Goal: Task Accomplishment & Management: Complete application form

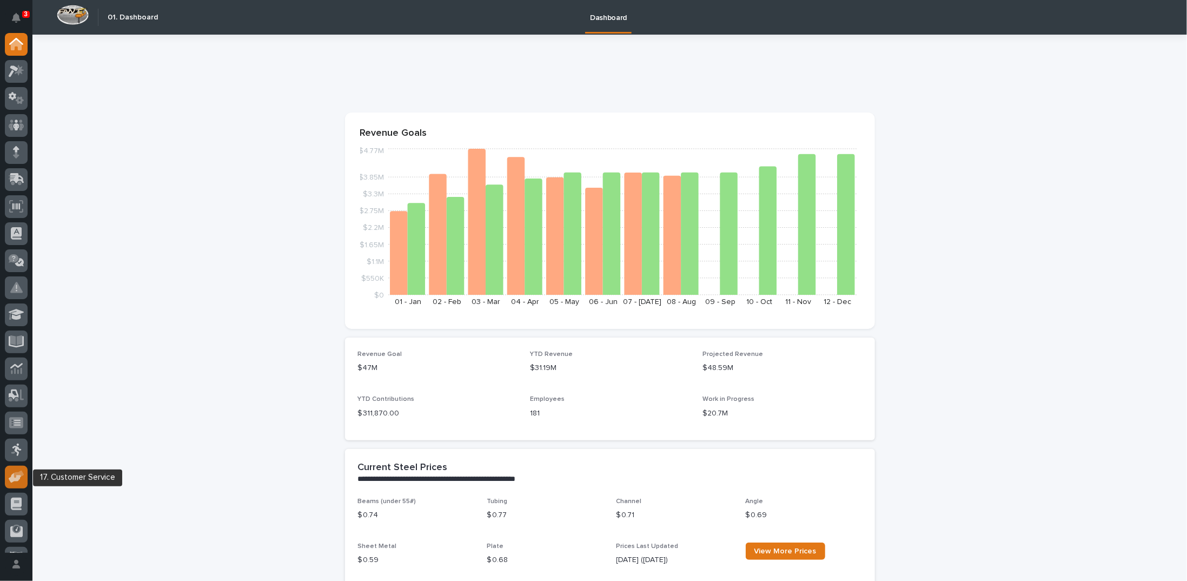
click at [18, 474] on icon at bounding box center [19, 474] width 10 height 8
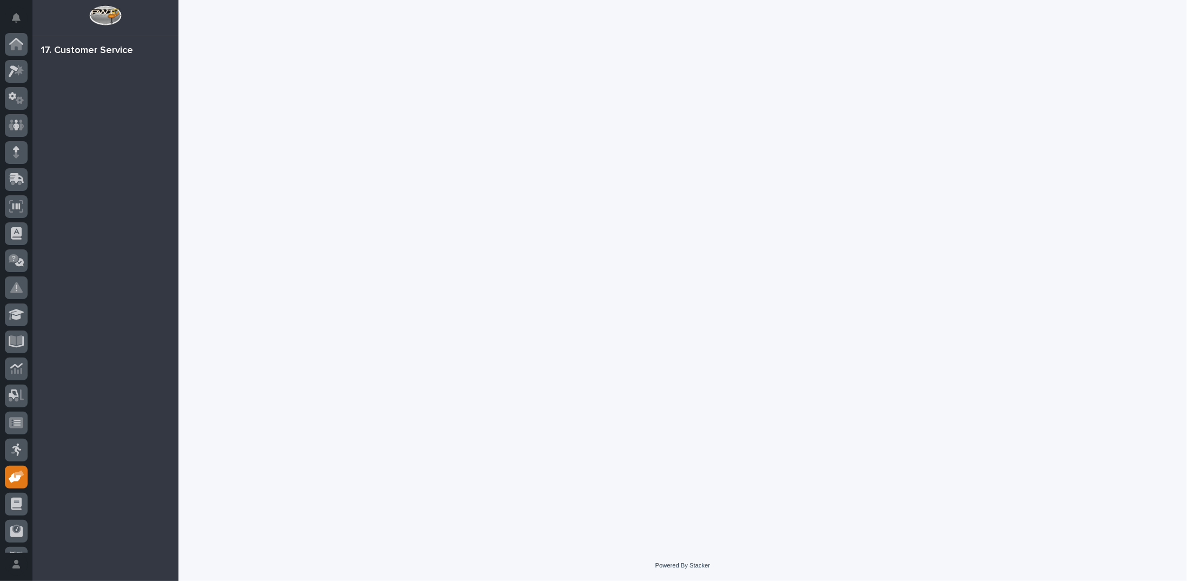
scroll to position [48, 0]
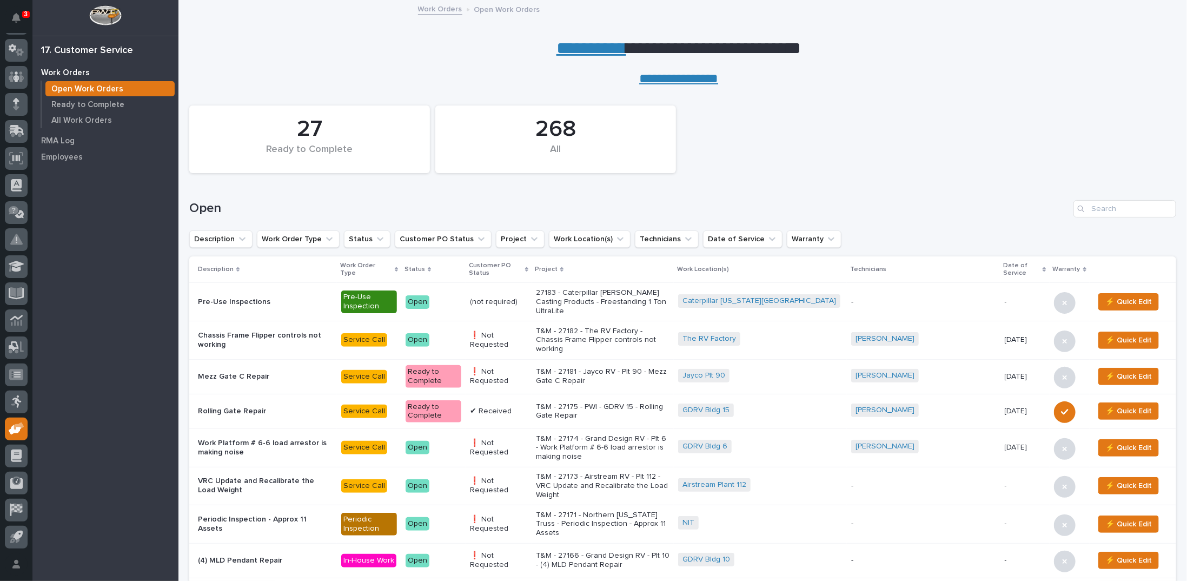
click at [557, 437] on p "T&M - 27174 - Grand Design RV - Plt 6 - Work Platform # 6-6 load arrestor is ma…" at bounding box center [603, 447] width 134 height 27
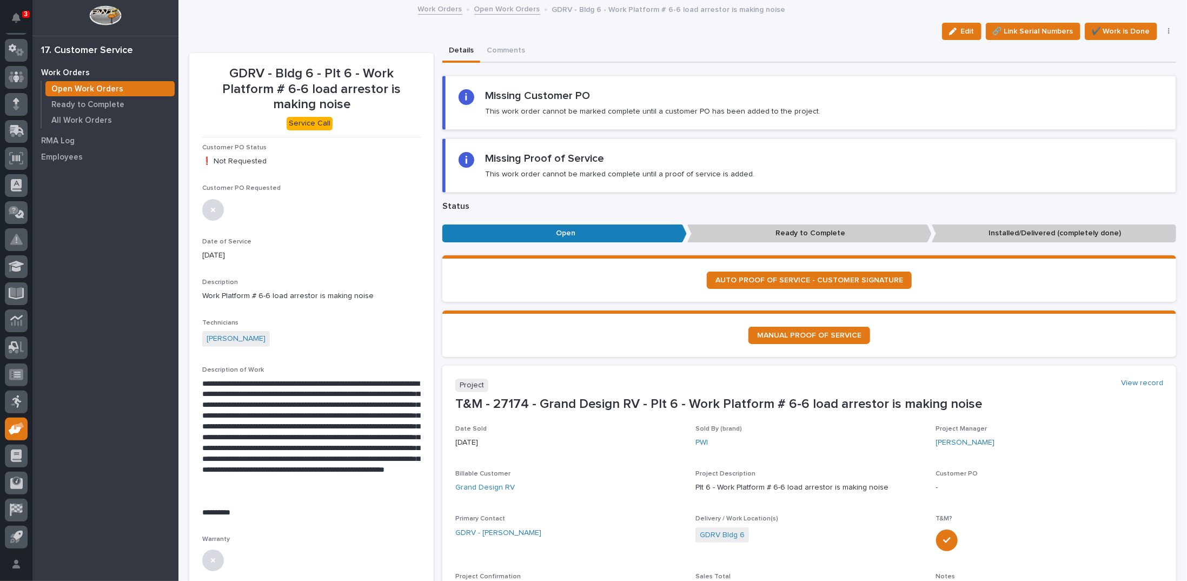
click at [489, 10] on link "Open Work Orders" at bounding box center [507, 8] width 66 height 12
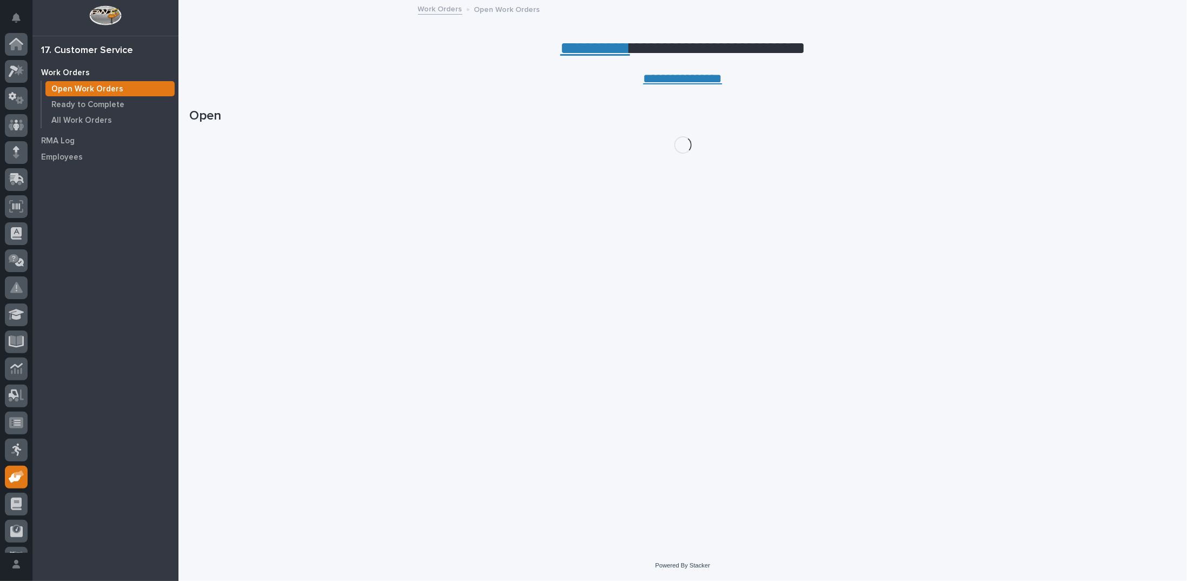
scroll to position [48, 0]
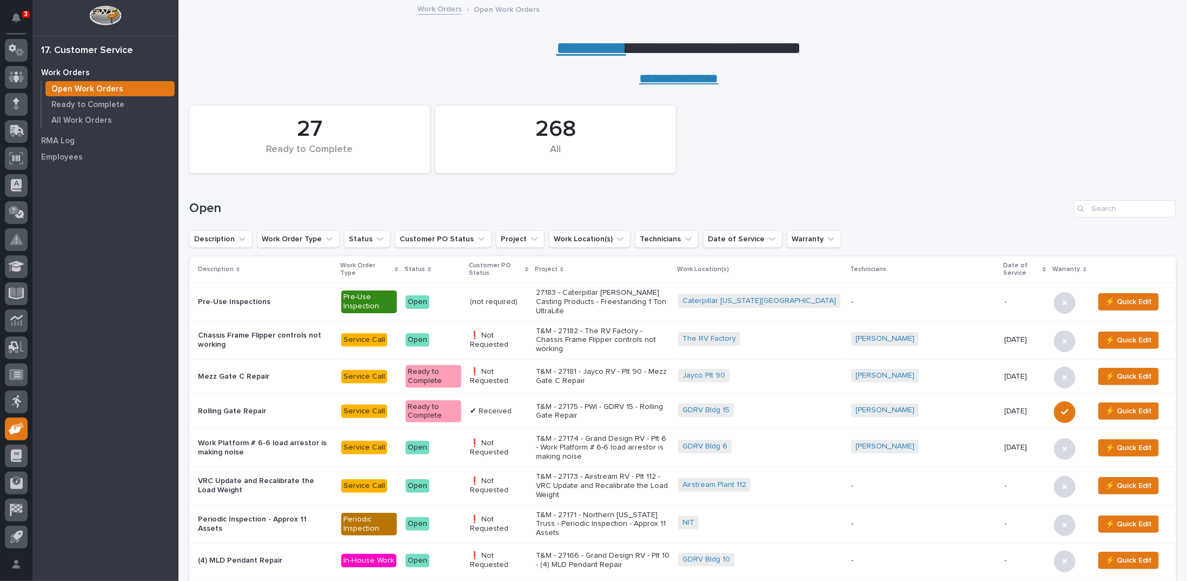
click at [564, 41] on link "**********" at bounding box center [591, 47] width 70 height 17
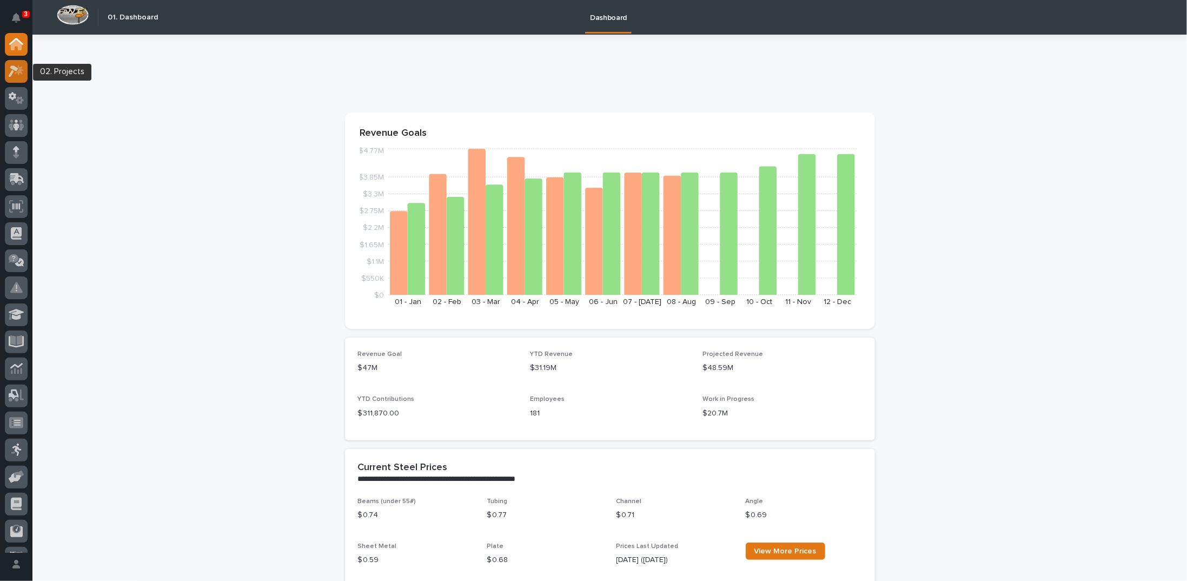
click at [13, 68] on icon at bounding box center [14, 71] width 10 height 12
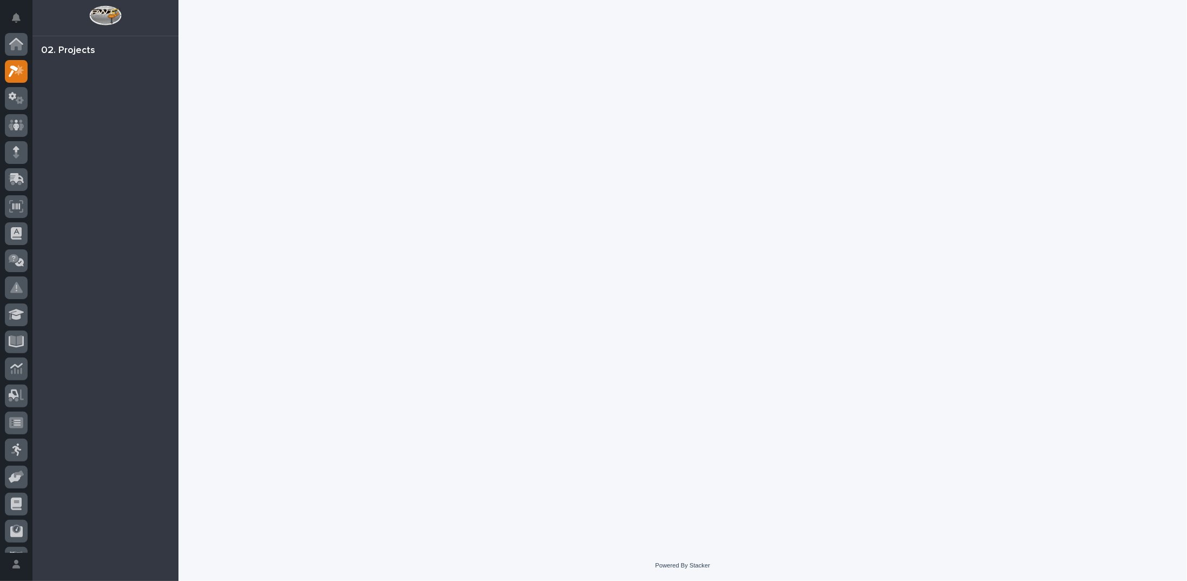
scroll to position [27, 0]
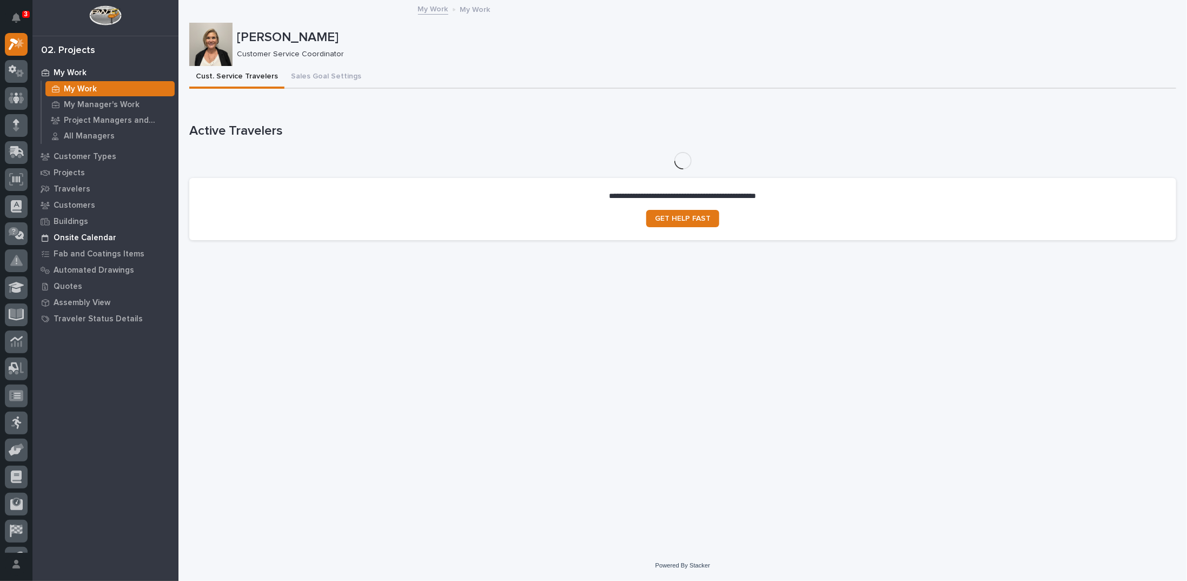
click at [96, 236] on p "Onsite Calendar" at bounding box center [85, 238] width 63 height 10
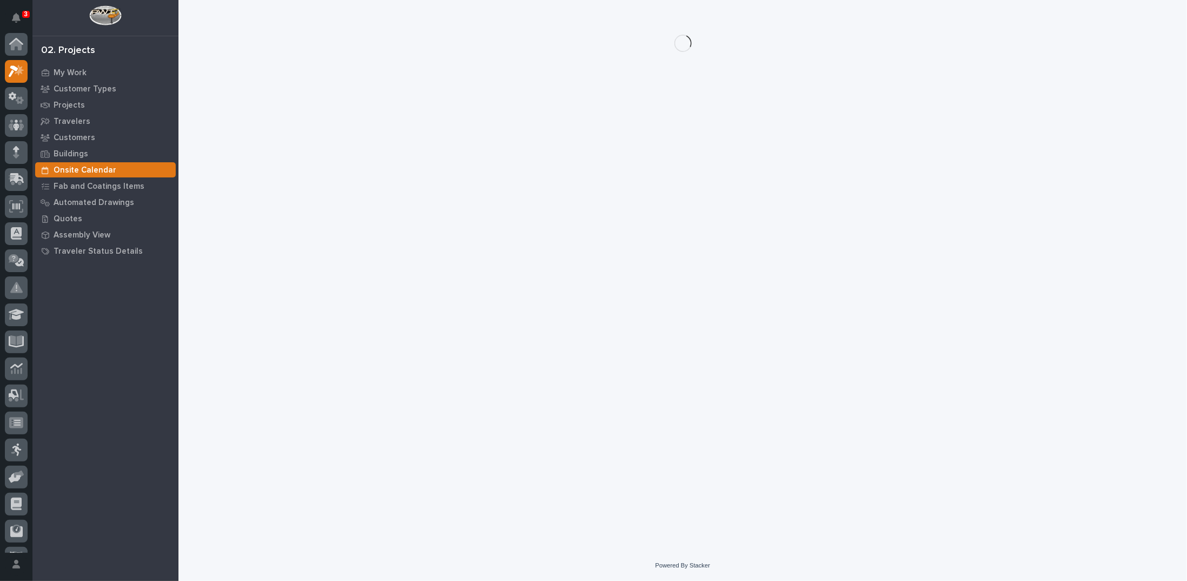
scroll to position [27, 0]
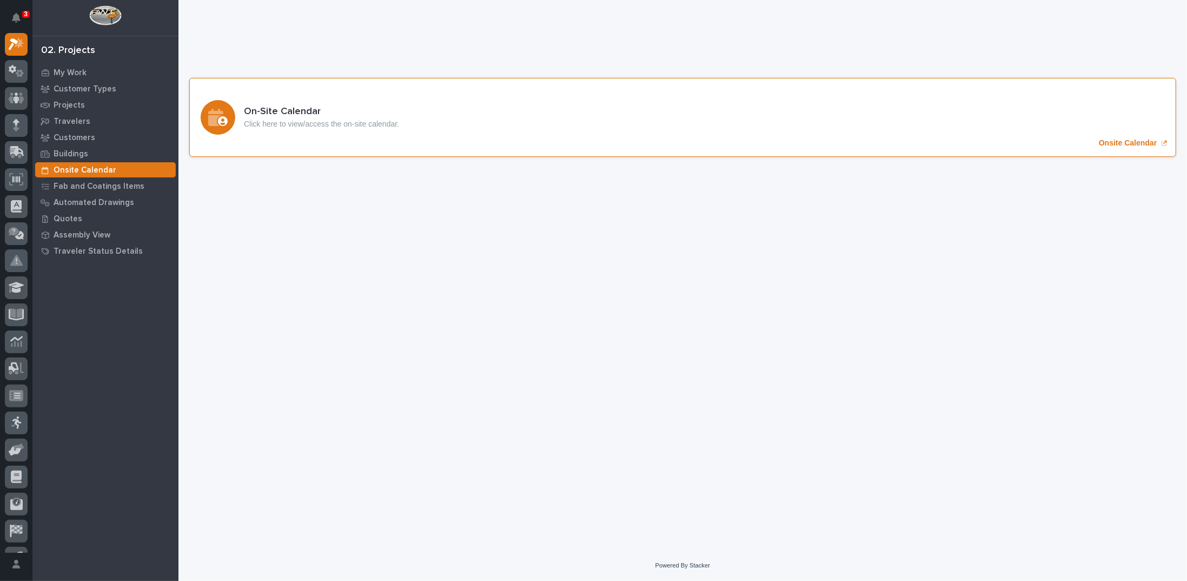
click at [1107, 141] on p "Onsite Calendar" at bounding box center [1128, 142] width 58 height 9
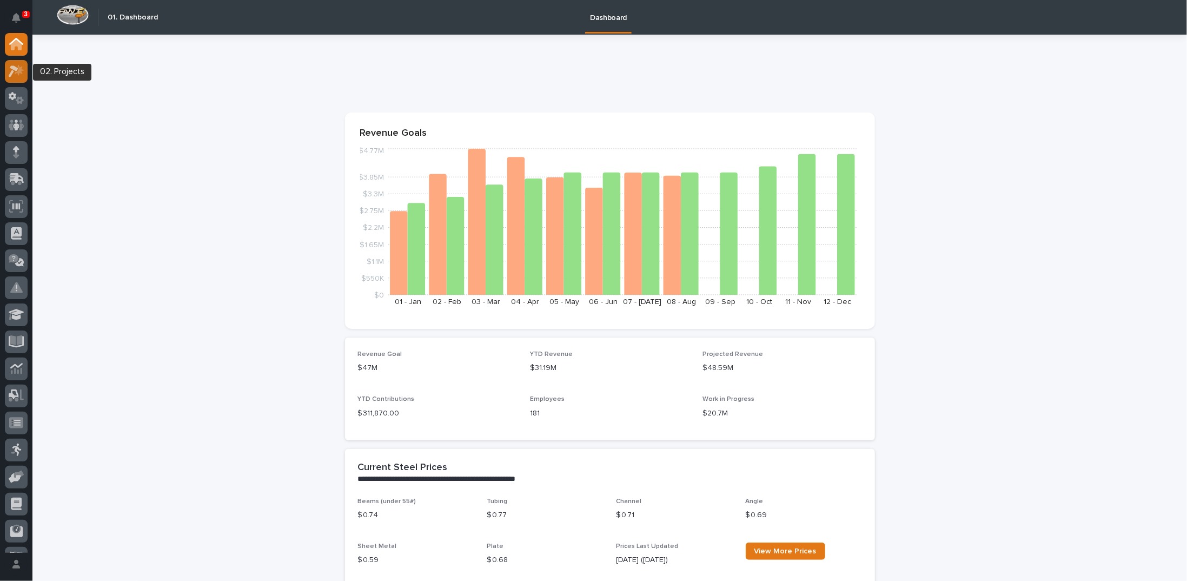
click at [12, 78] on div at bounding box center [16, 71] width 23 height 23
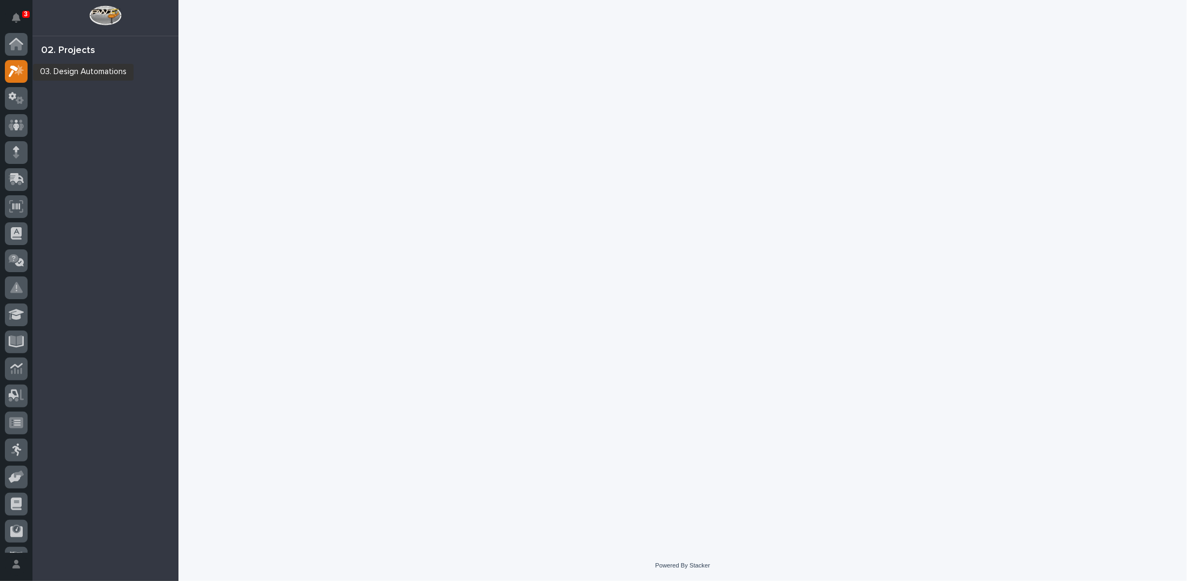
scroll to position [27, 0]
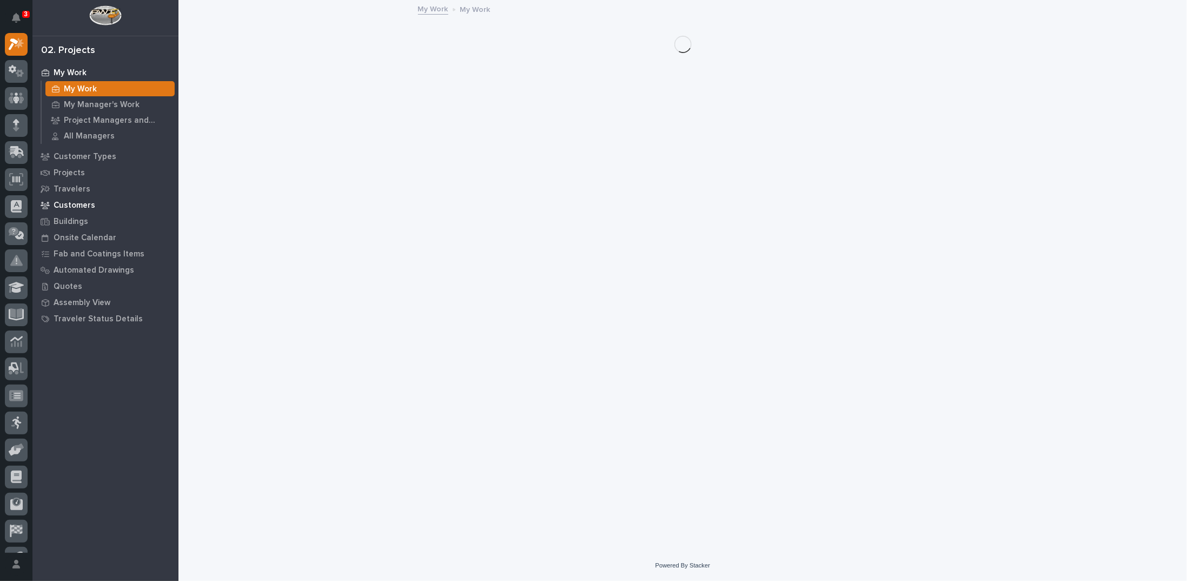
click at [69, 203] on p "Customers" at bounding box center [75, 206] width 42 height 10
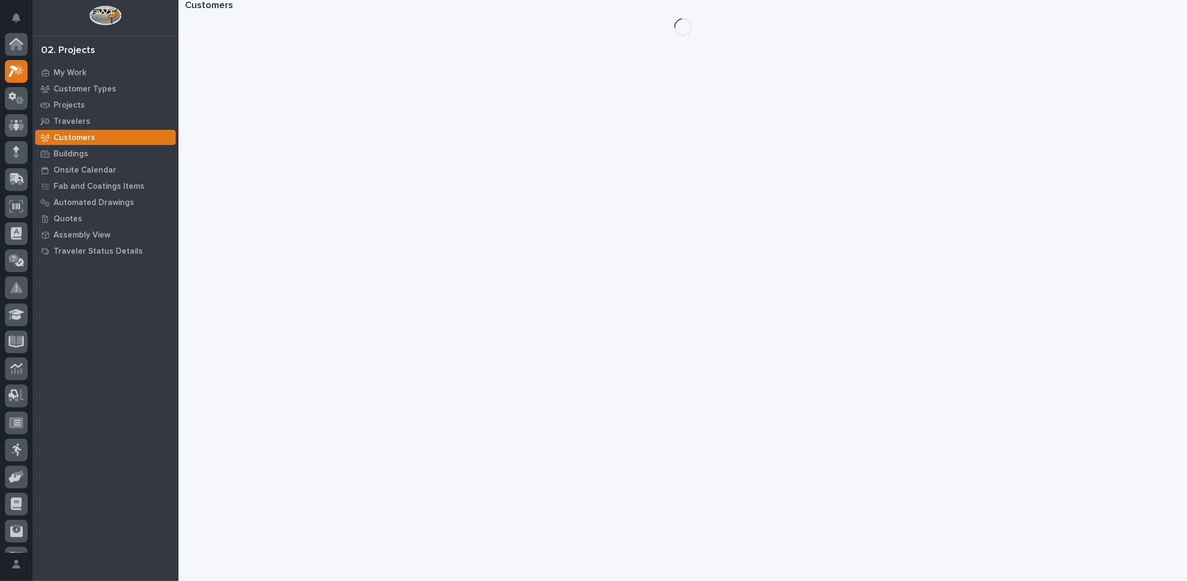
scroll to position [27, 0]
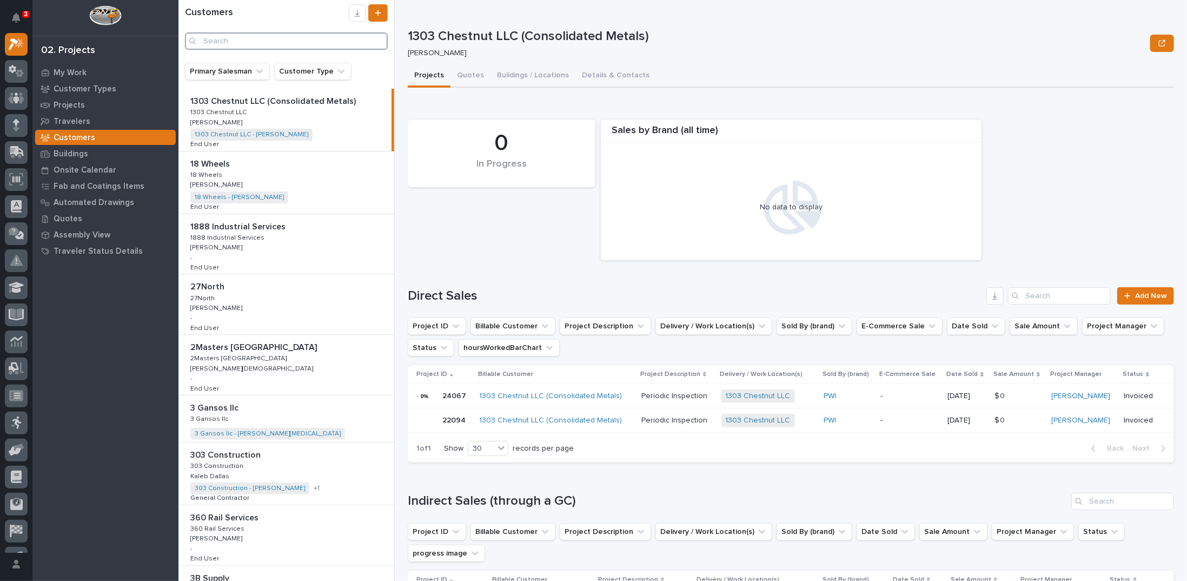
click at [268, 41] on input "Search" at bounding box center [286, 40] width 203 height 17
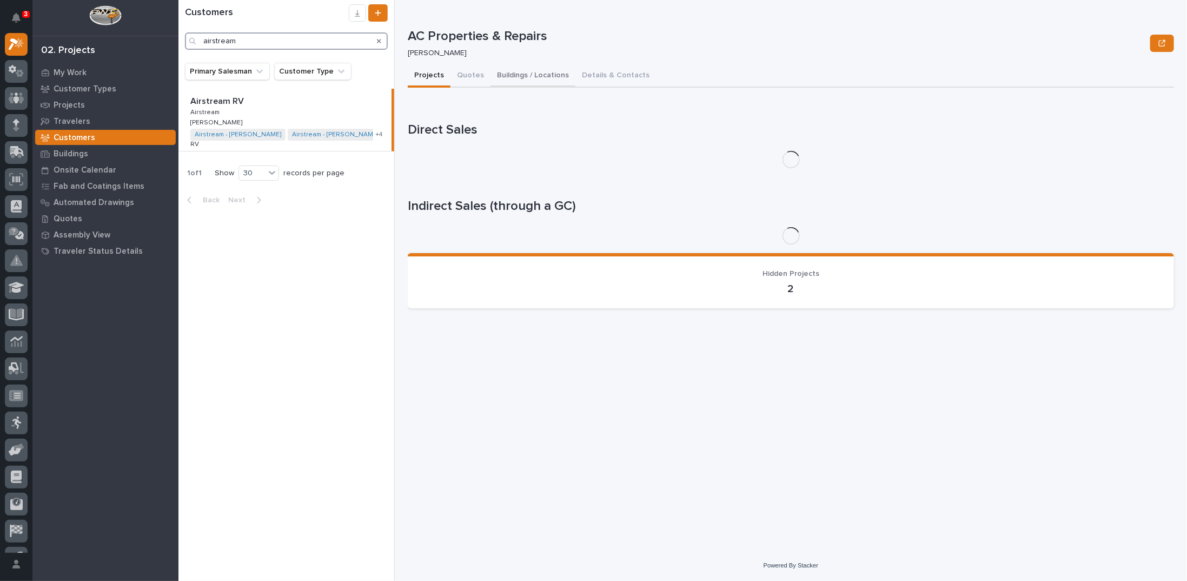
type input "airstream"
click at [508, 75] on button "Buildings / Locations" at bounding box center [532, 76] width 85 height 23
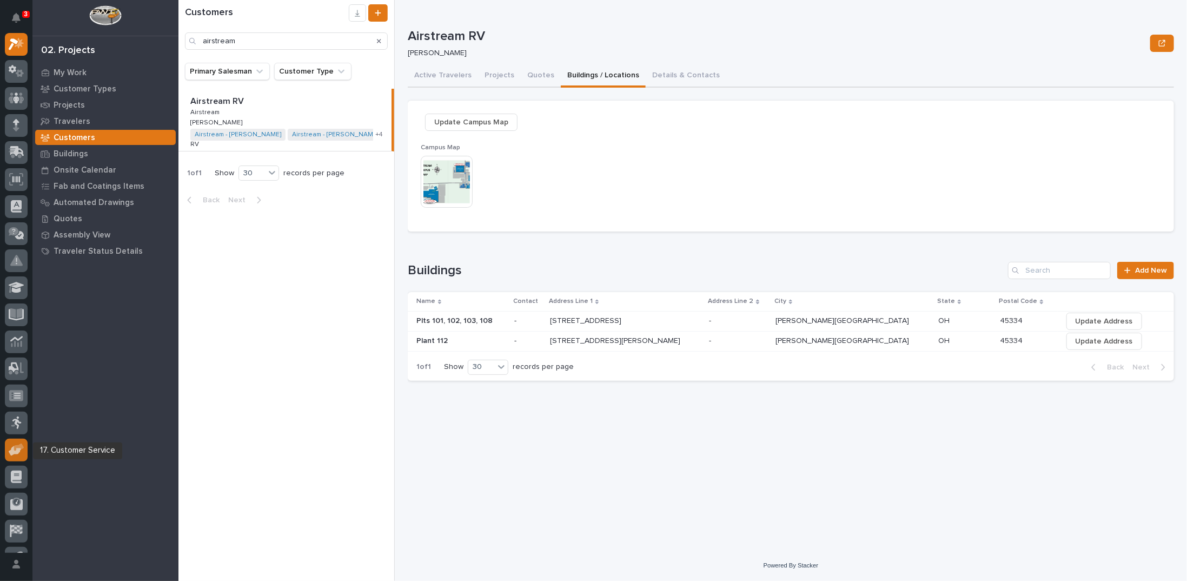
click at [17, 454] on icon at bounding box center [17, 449] width 16 height 12
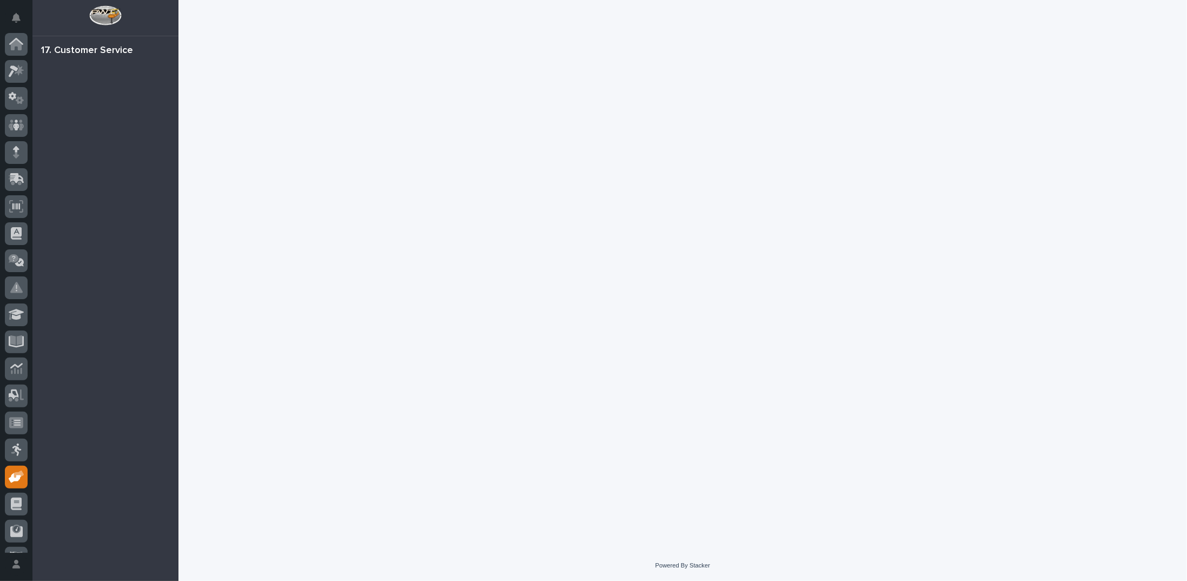
scroll to position [48, 0]
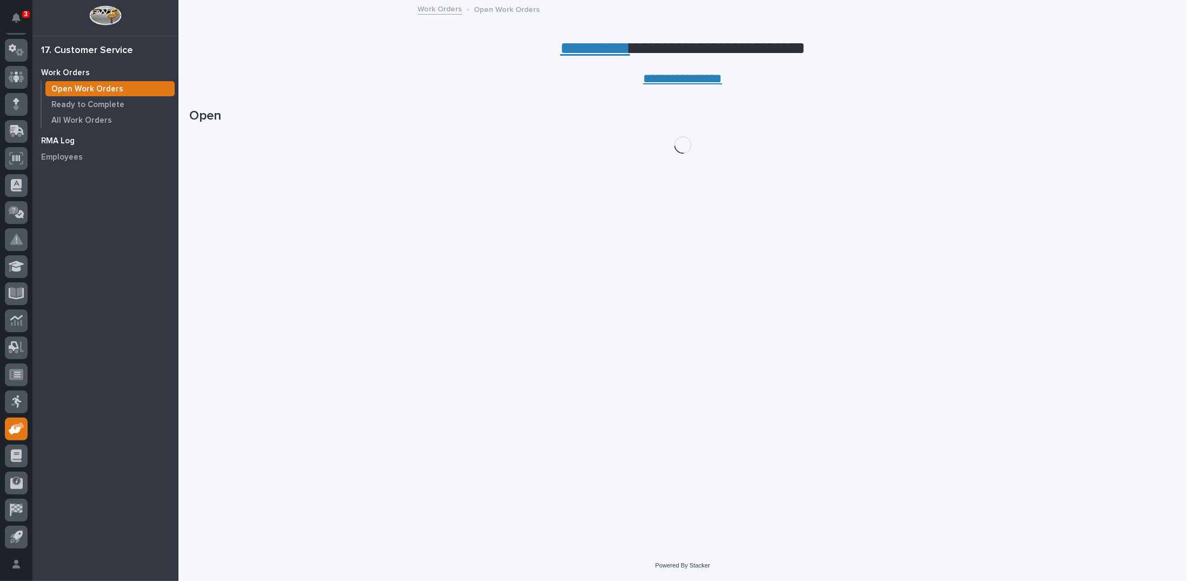
click at [71, 140] on p "RMA Log" at bounding box center [58, 141] width 34 height 10
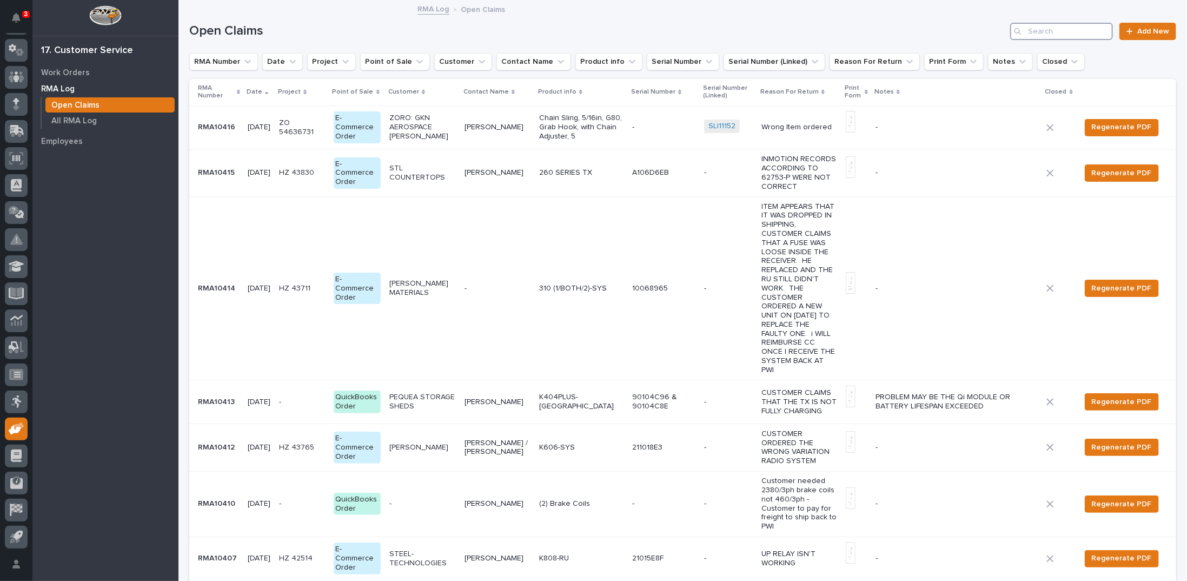
click at [1039, 26] on input "Search" at bounding box center [1061, 31] width 103 height 17
type input "shed"
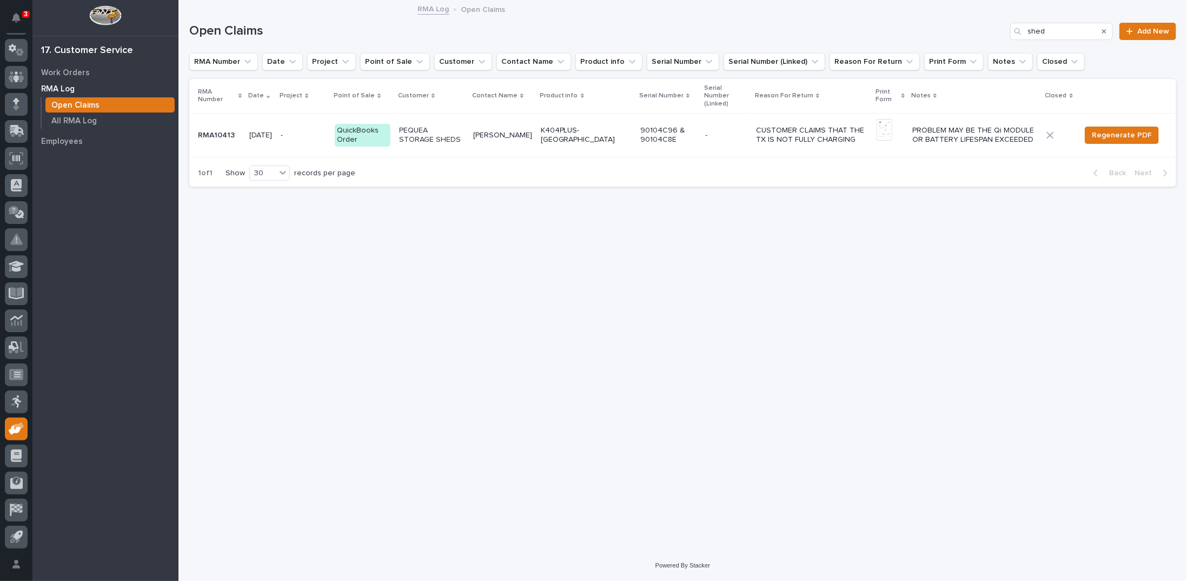
click at [1106, 31] on icon "Search" at bounding box center [1104, 31] width 4 height 4
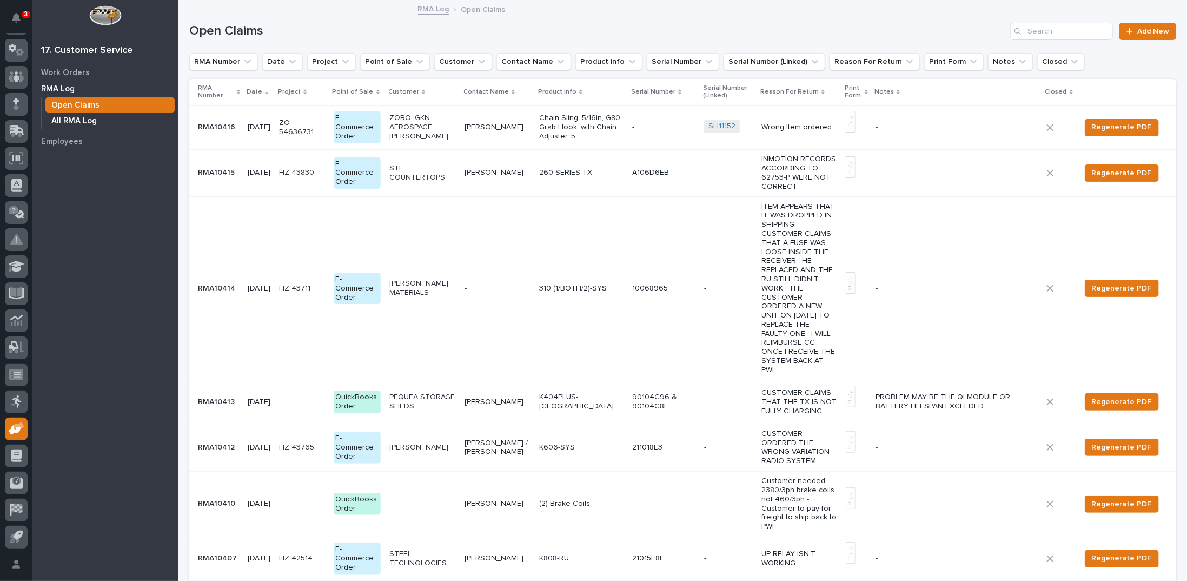
click at [76, 122] on p "All RMA Log" at bounding box center [73, 121] width 45 height 10
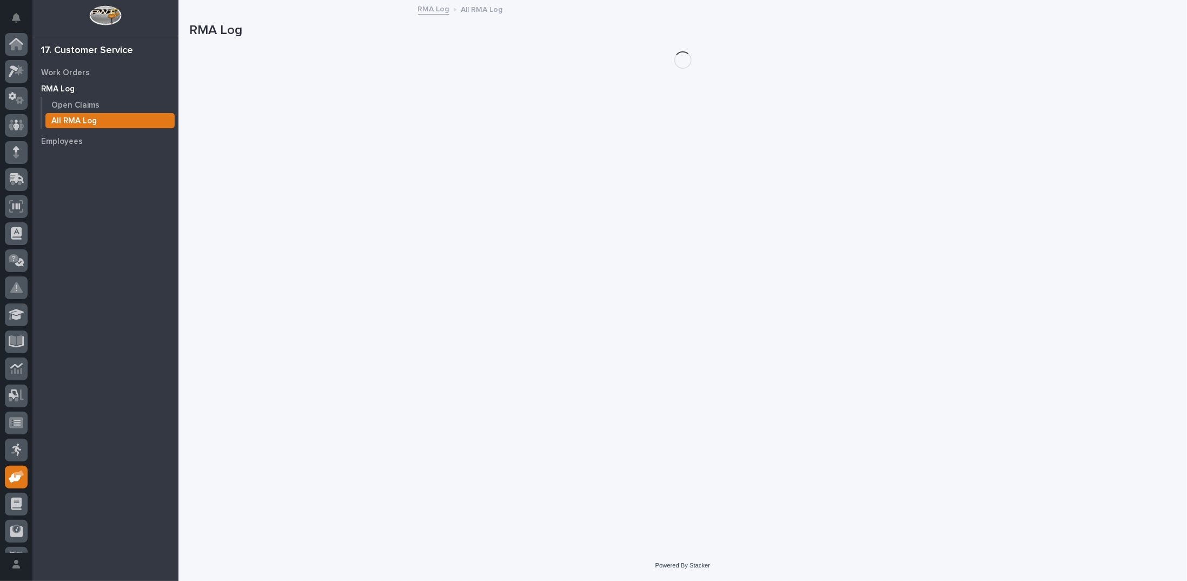
scroll to position [48, 0]
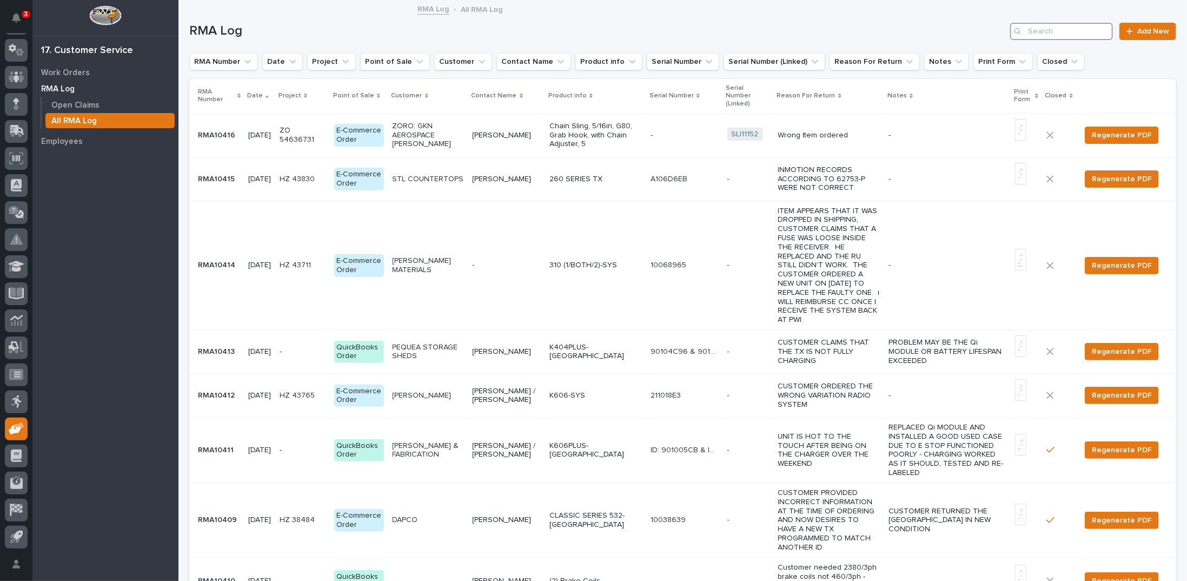
click at [1079, 32] on input "Search" at bounding box center [1061, 31] width 103 height 17
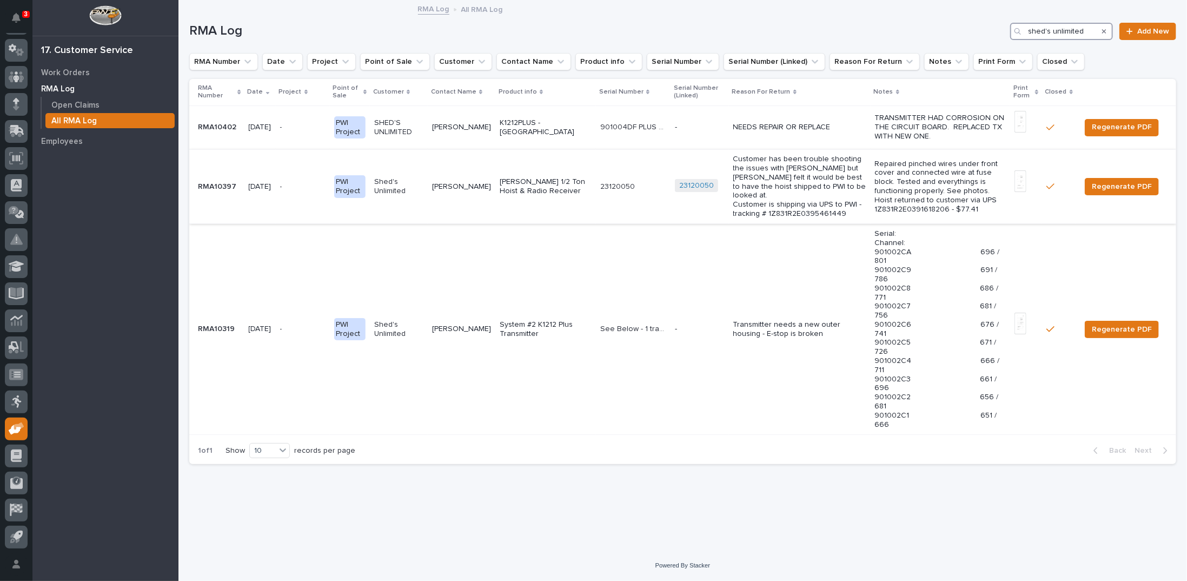
type input "shed's unlimited"
click at [733, 178] on p "Customer has been trouble shooting the issues with Pat Kelley but Pat felt it w…" at bounding box center [799, 187] width 133 height 64
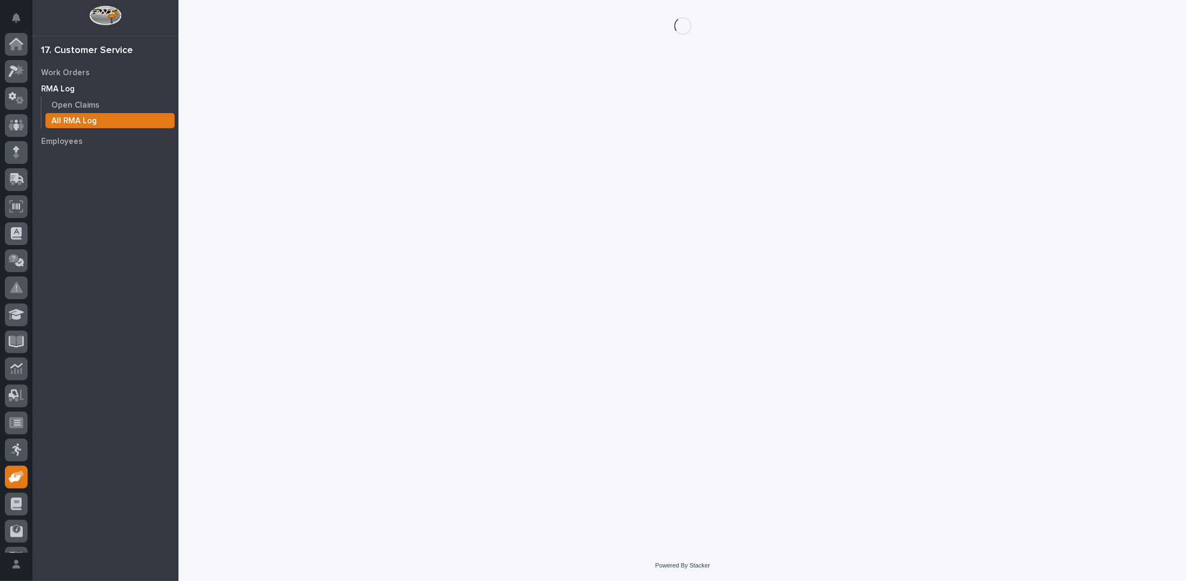
scroll to position [48, 0]
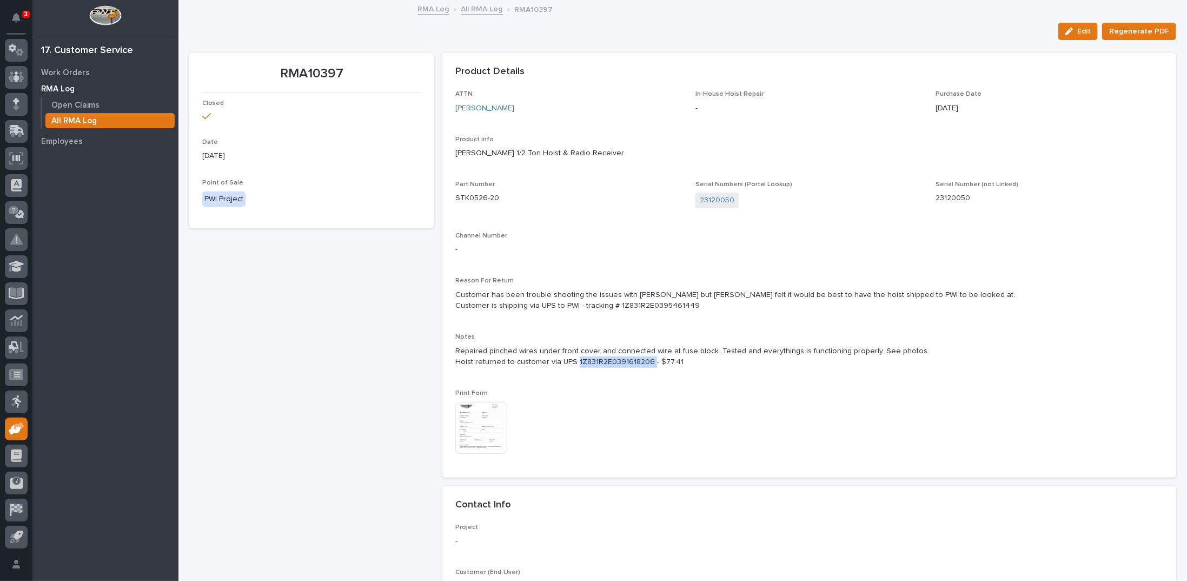
drag, startPoint x: 572, startPoint y: 360, endPoint x: 646, endPoint y: 361, distance: 74.1
click at [646, 361] on p "Repaired pinched wires under front cover and connected wire at fuse block. Test…" at bounding box center [809, 356] width 708 height 23
copy p "1Z831R2E0391618206"
drag, startPoint x: 453, startPoint y: 153, endPoint x: 586, endPoint y: 151, distance: 133.0
click at [586, 151] on p "Starke 1/2 Ton Hoist & Radio Receiver" at bounding box center [809, 153] width 708 height 11
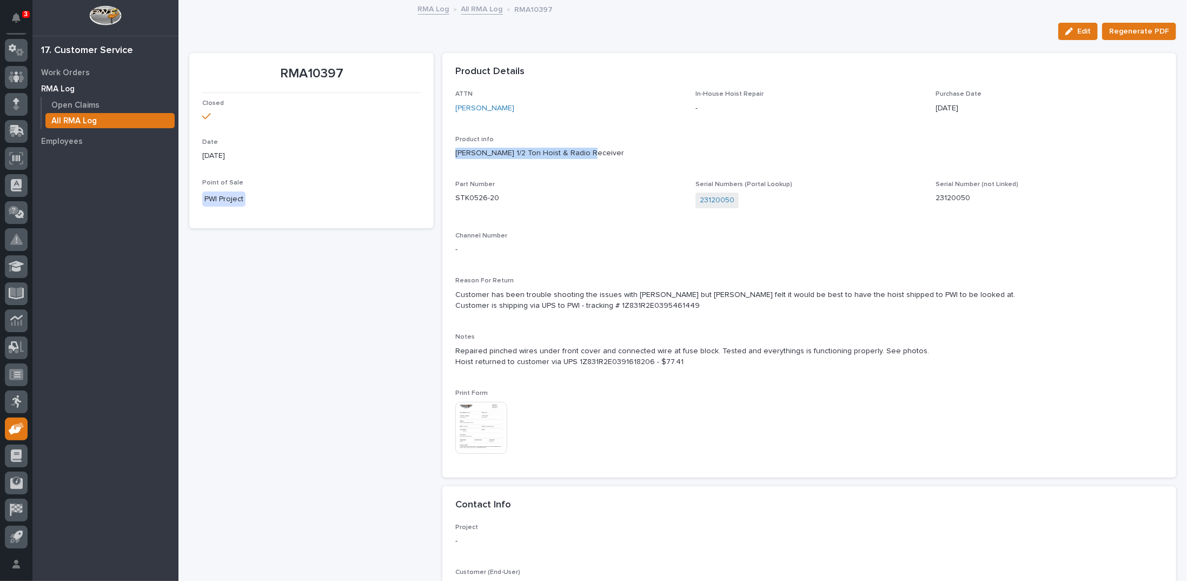
copy p "Starke 1/2 Ton Hoist & Radio Receiver"
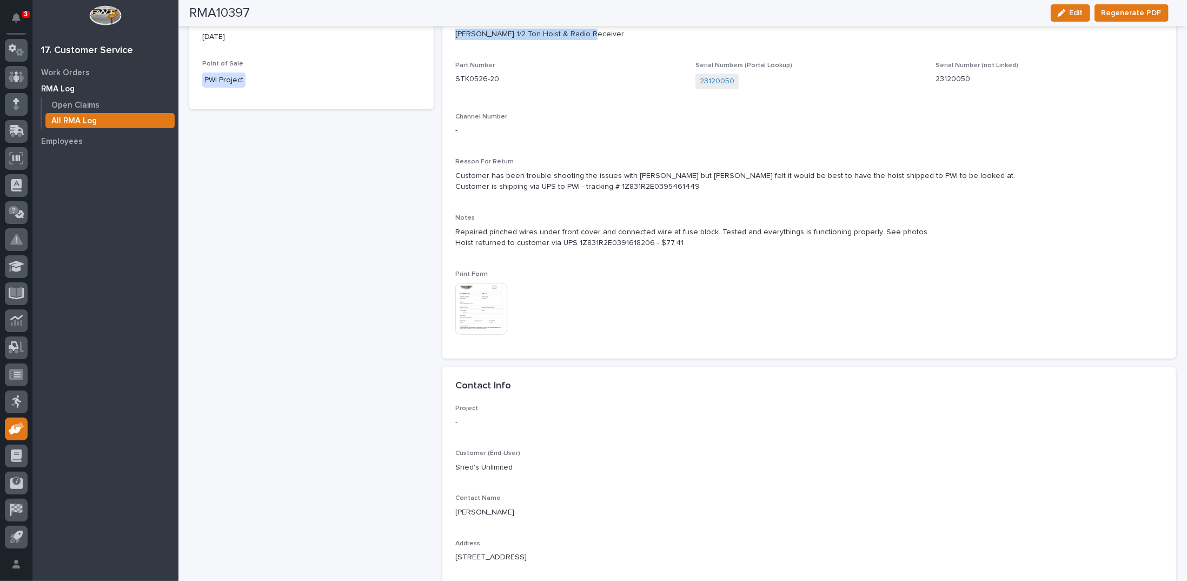
scroll to position [98, 0]
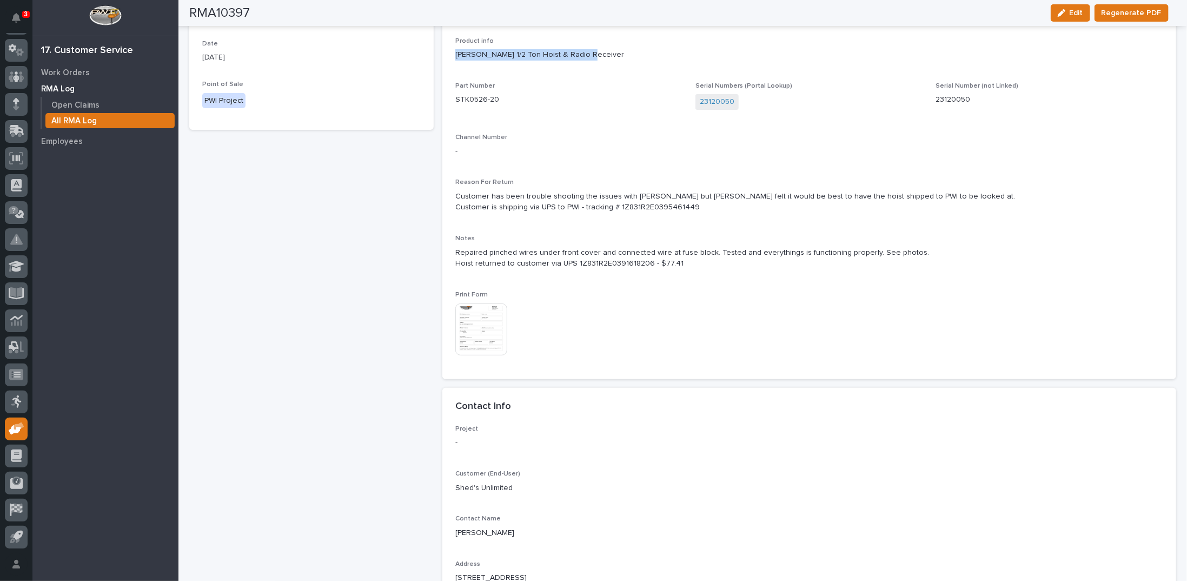
click at [496, 318] on img at bounding box center [481, 329] width 52 height 52
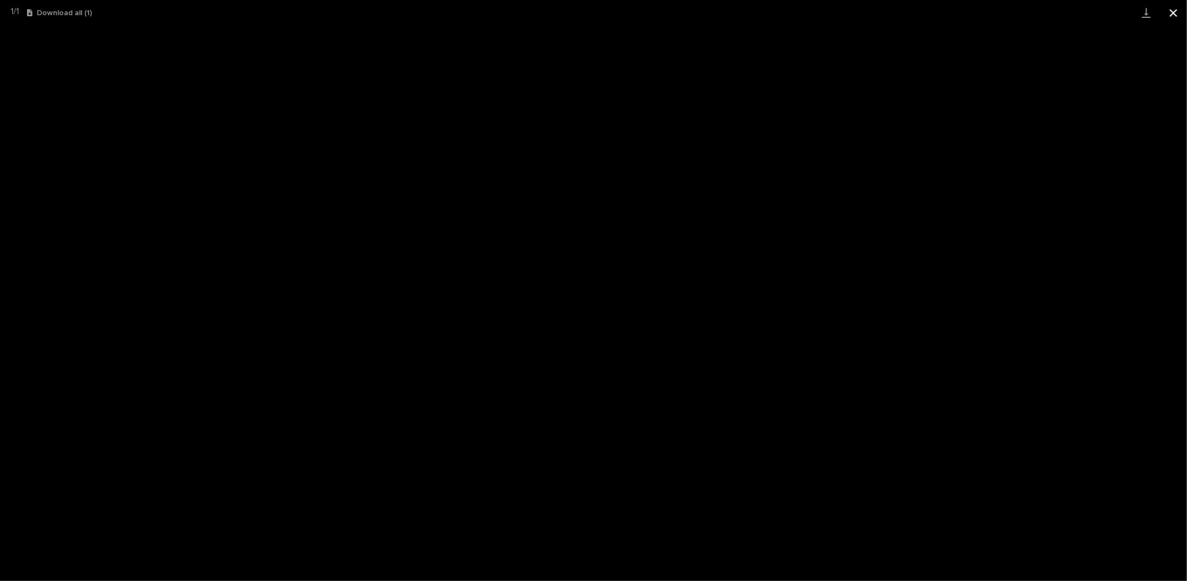
click at [1170, 16] on button "Close gallery" at bounding box center [1173, 12] width 27 height 25
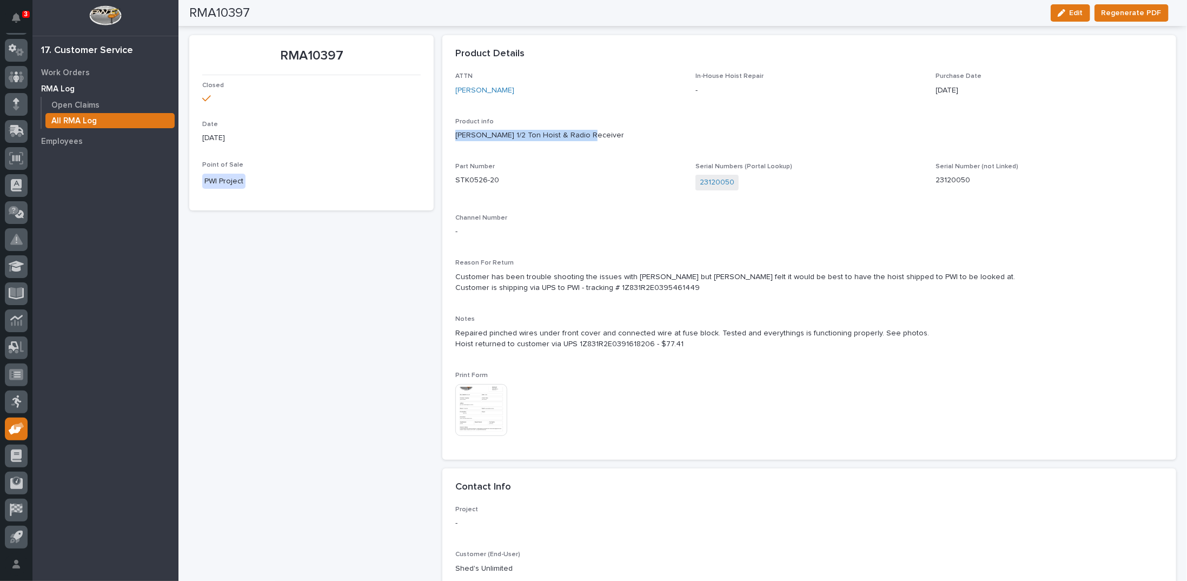
scroll to position [0, 0]
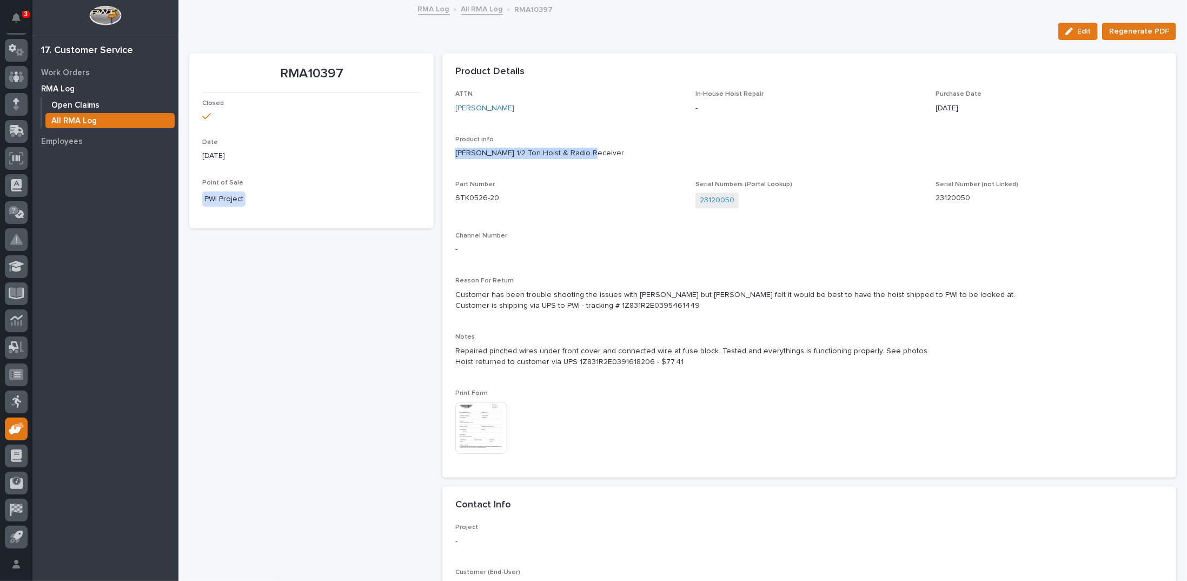
click at [81, 103] on p "Open Claims" at bounding box center [75, 106] width 48 height 10
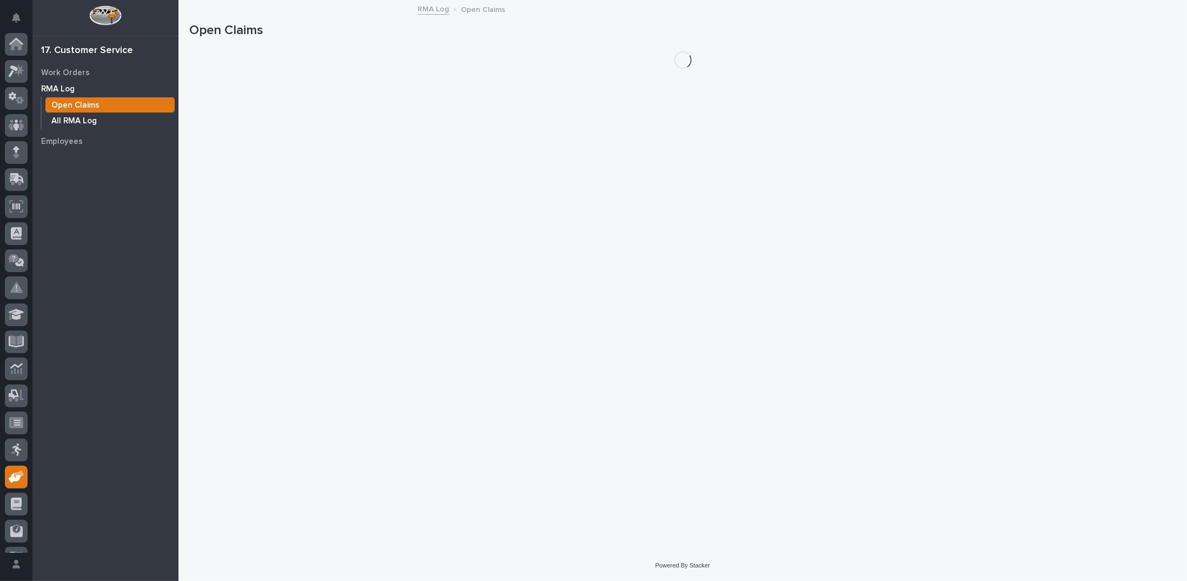
scroll to position [48, 0]
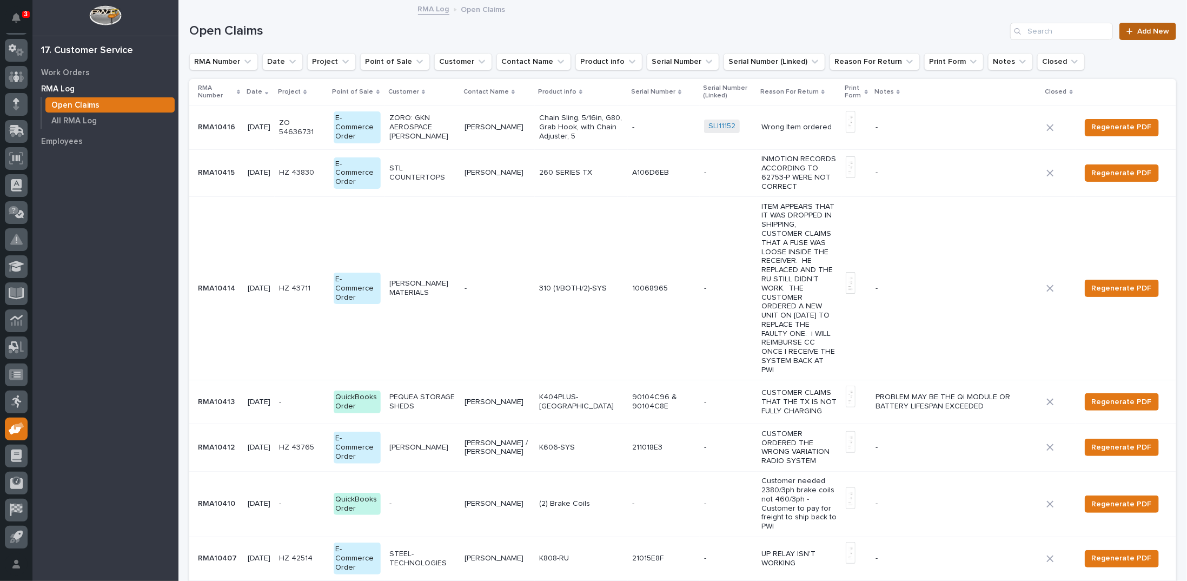
click at [1138, 30] on span "Add New" at bounding box center [1153, 32] width 32 height 8
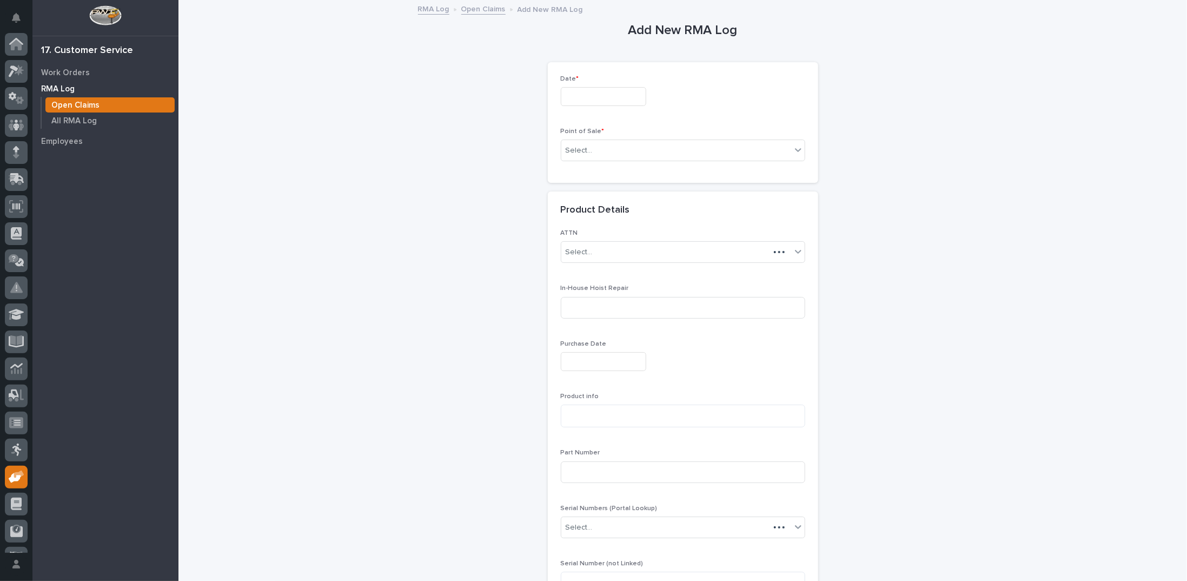
scroll to position [48, 0]
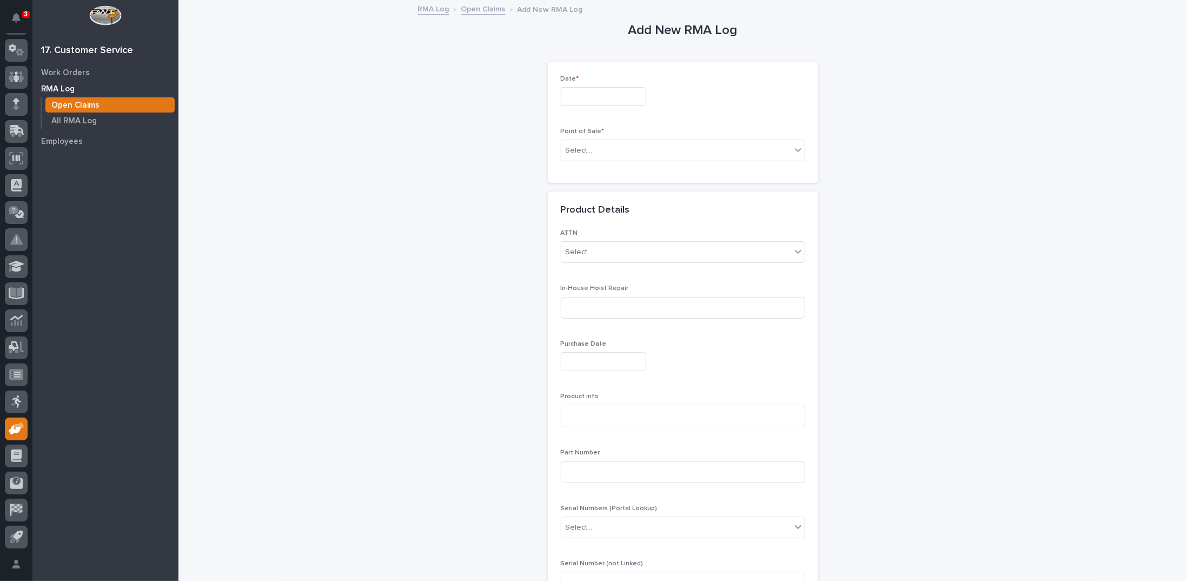
click at [600, 95] on input "text" at bounding box center [603, 96] width 85 height 19
click at [611, 184] on div "11" at bounding box center [610, 188] width 15 height 15
type input "*********"
click at [587, 148] on div "Select..." at bounding box center [579, 150] width 27 height 11
click at [586, 169] on span "PWI Project" at bounding box center [582, 169] width 43 height 12
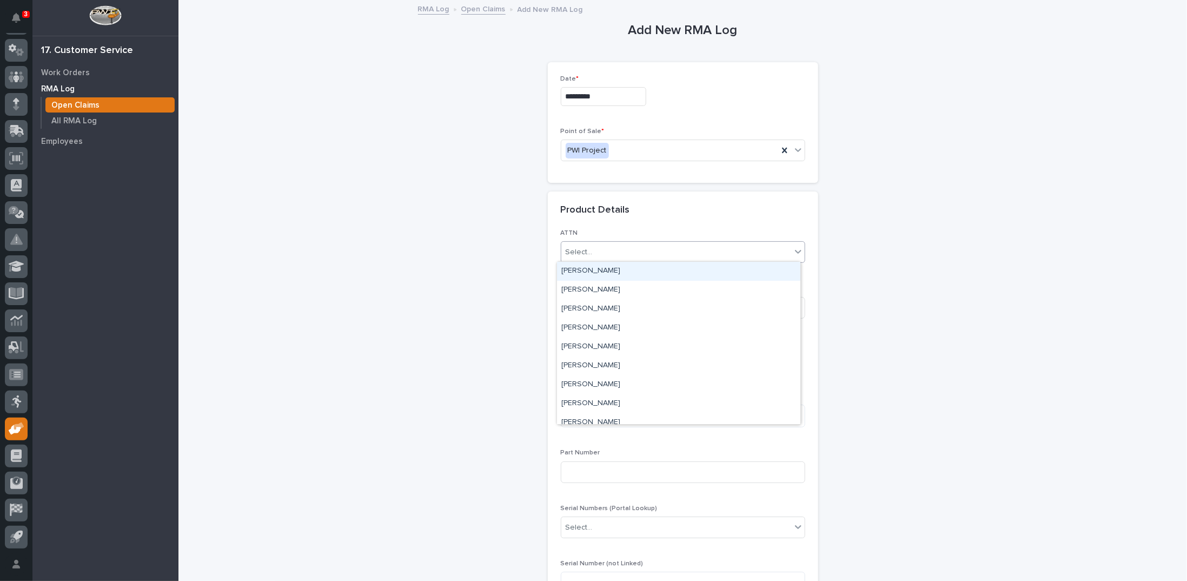
click at [592, 249] on div "Select..." at bounding box center [676, 252] width 230 height 18
type input "***"
click at [596, 270] on div "Pat Kelley" at bounding box center [678, 271] width 243 height 19
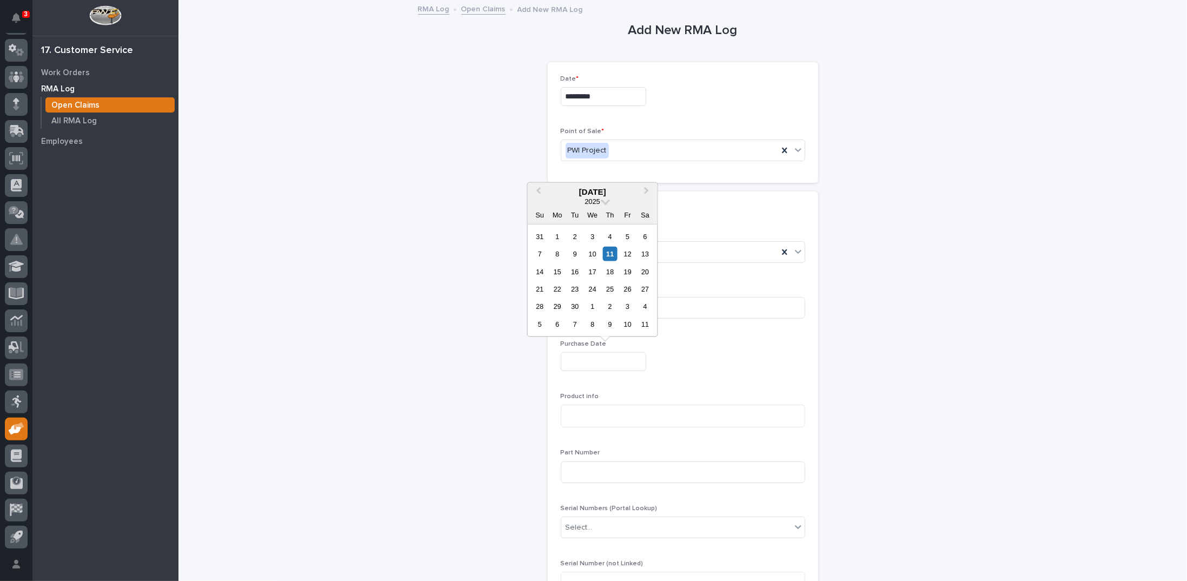
click at [594, 355] on input "text" at bounding box center [603, 361] width 85 height 19
type input "**********"
type textarea "*"
type textarea "**********"
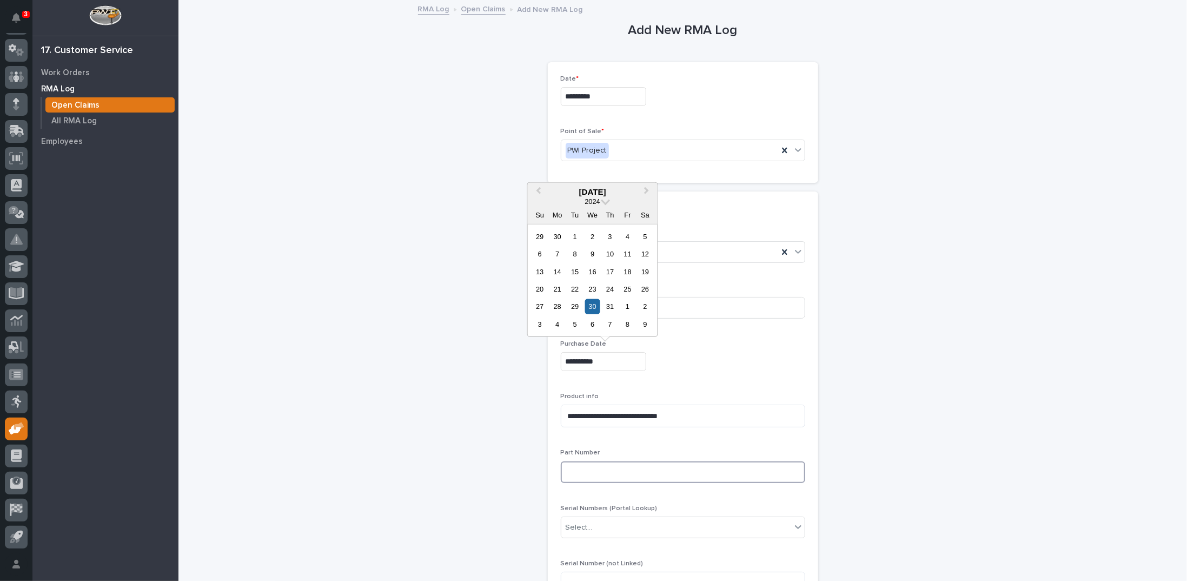
type input "**********"
click at [582, 474] on input at bounding box center [683, 472] width 244 height 22
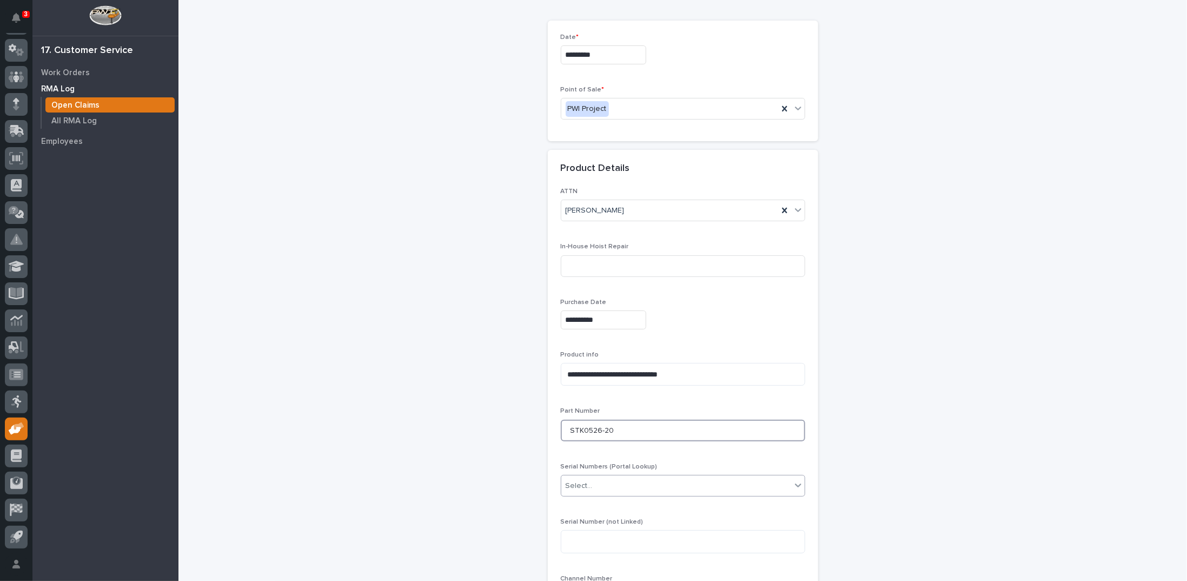
scroll to position [54, 0]
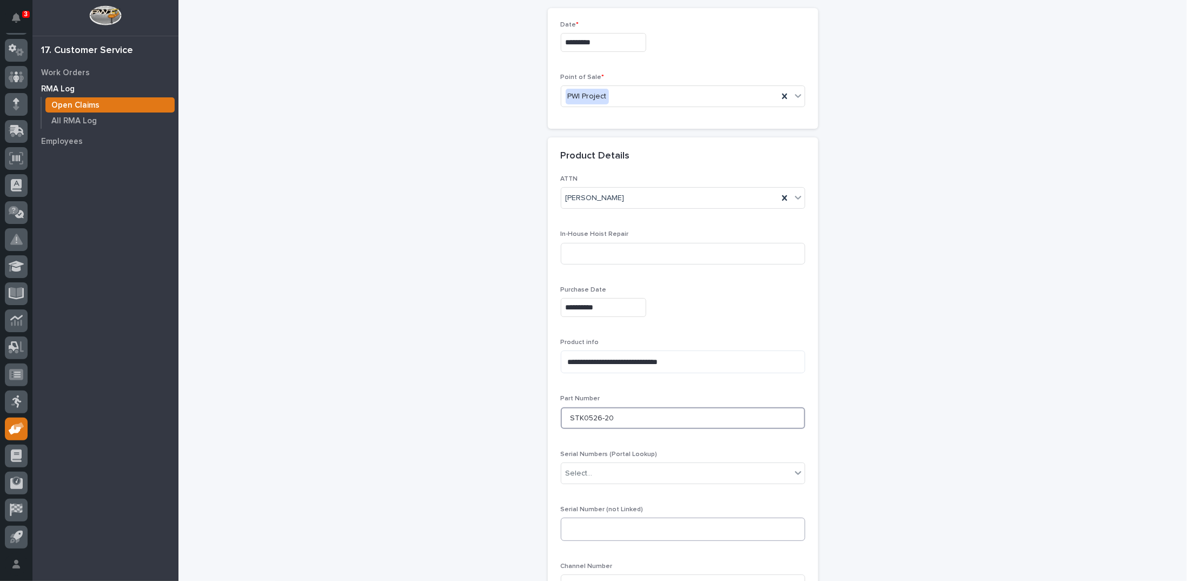
type input "STK0526-20"
click at [583, 520] on textarea at bounding box center [683, 528] width 244 height 23
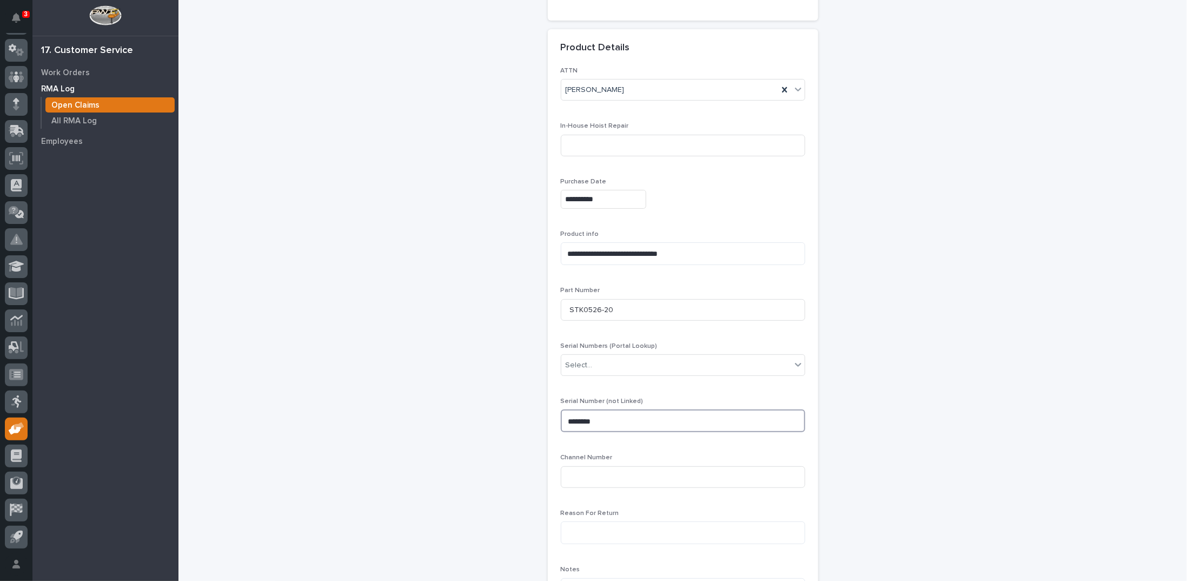
scroll to position [216, 0]
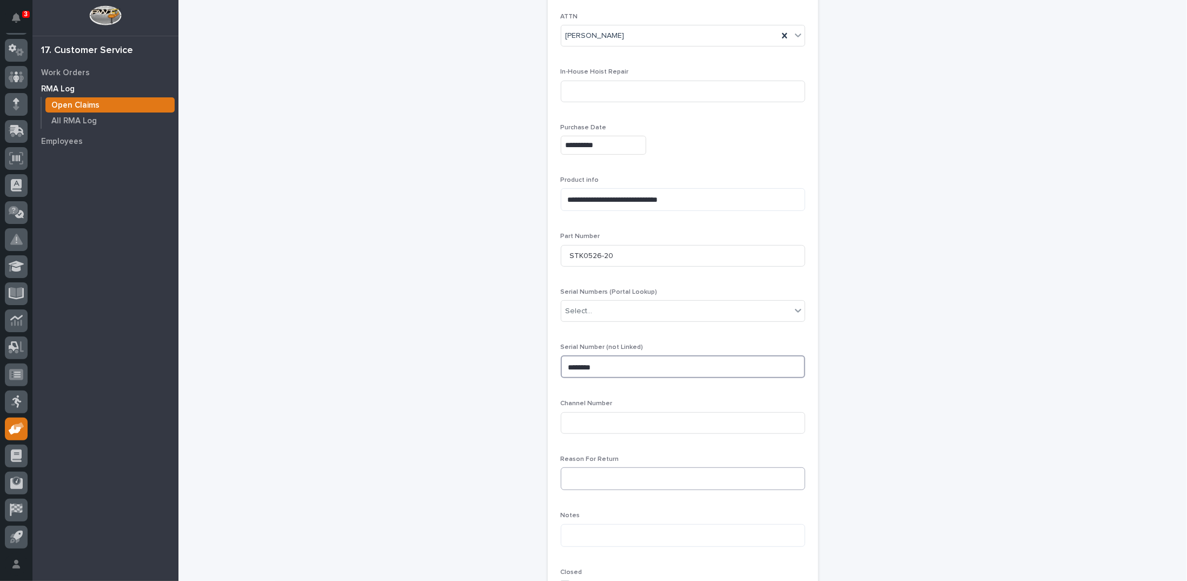
type textarea "********"
click at [583, 470] on textarea at bounding box center [683, 478] width 244 height 23
click at [753, 475] on textarea "**********" at bounding box center [683, 483] width 244 height 32
drag, startPoint x: 654, startPoint y: 476, endPoint x: 664, endPoint y: 477, distance: 10.4
click at [664, 477] on textarea "**********" at bounding box center [683, 483] width 244 height 32
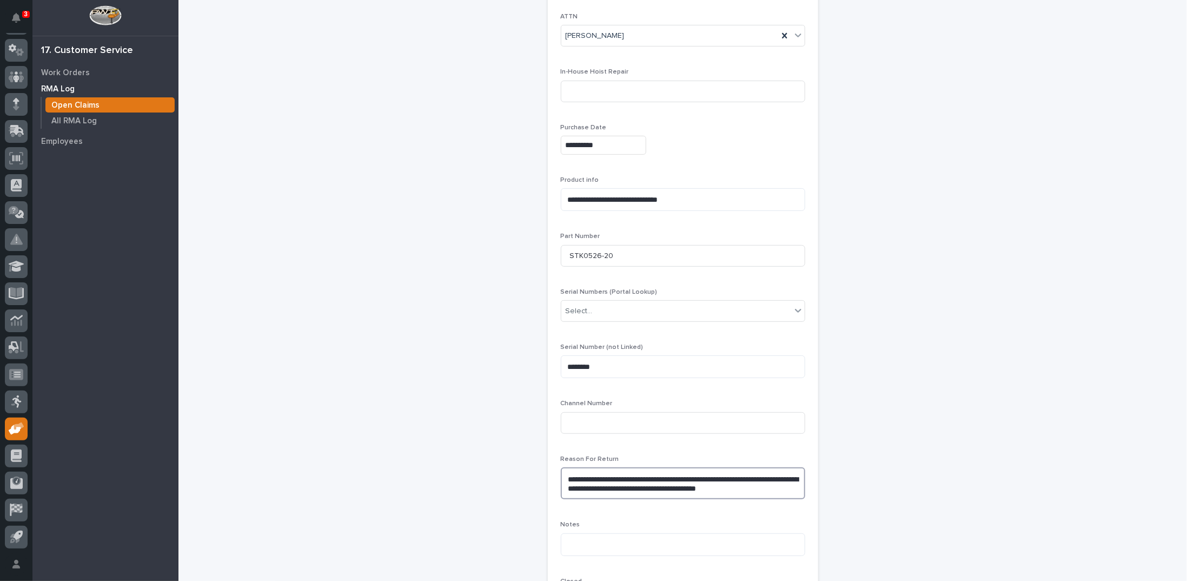
click at [594, 484] on textarea "**********" at bounding box center [683, 483] width 244 height 32
click at [760, 483] on textarea "**********" at bounding box center [683, 483] width 244 height 32
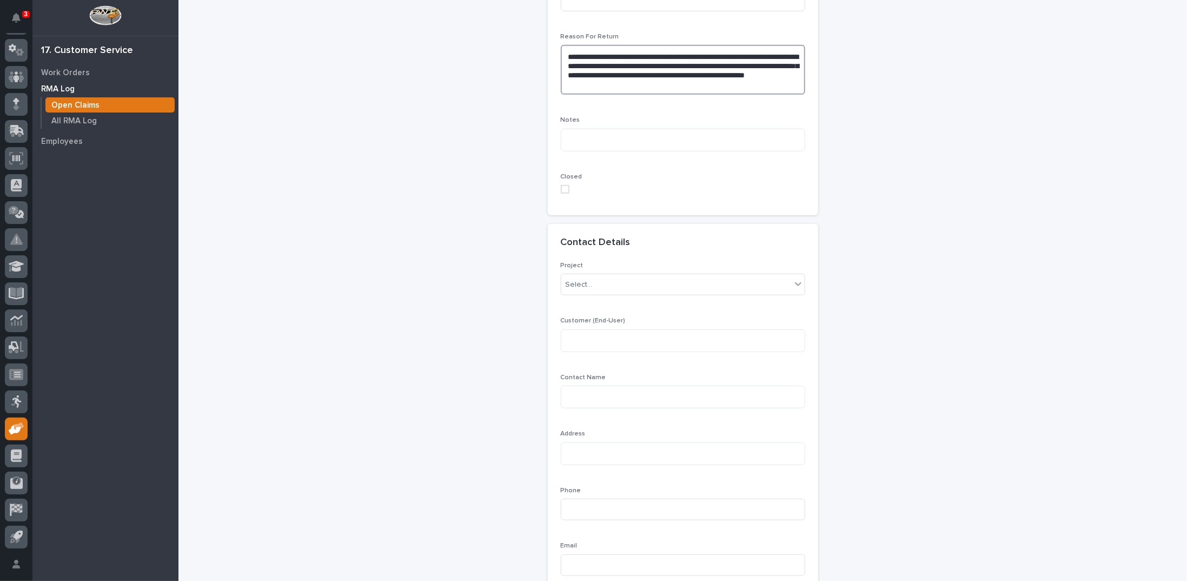
scroll to position [649, 0]
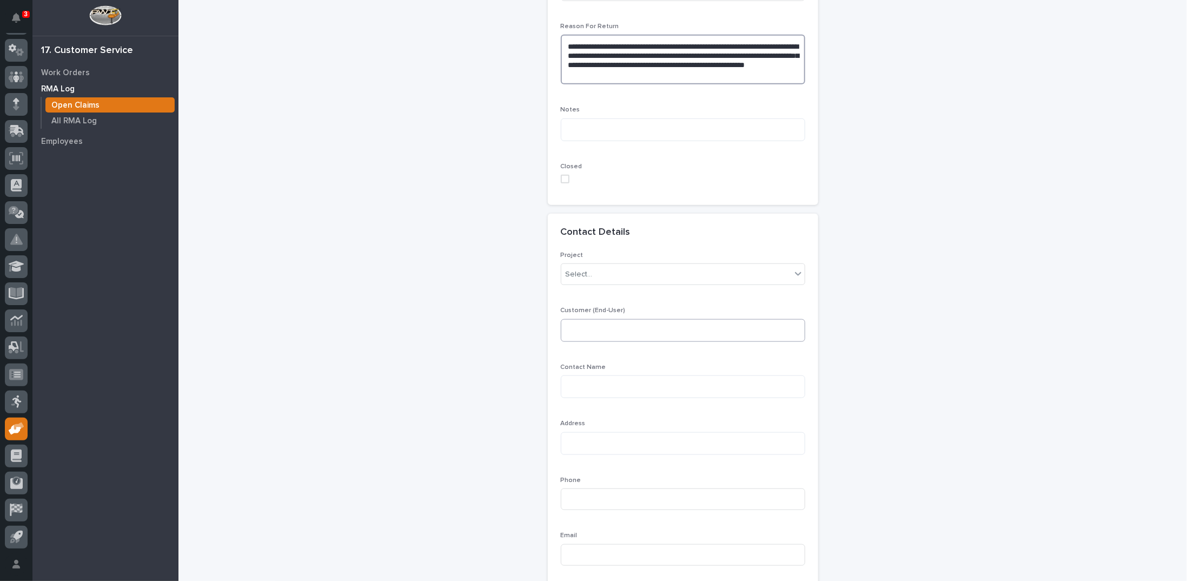
type textarea "**********"
click at [602, 330] on textarea at bounding box center [683, 330] width 244 height 23
type textarea "**********"
click at [587, 389] on textarea at bounding box center [683, 386] width 244 height 23
type textarea "**********"
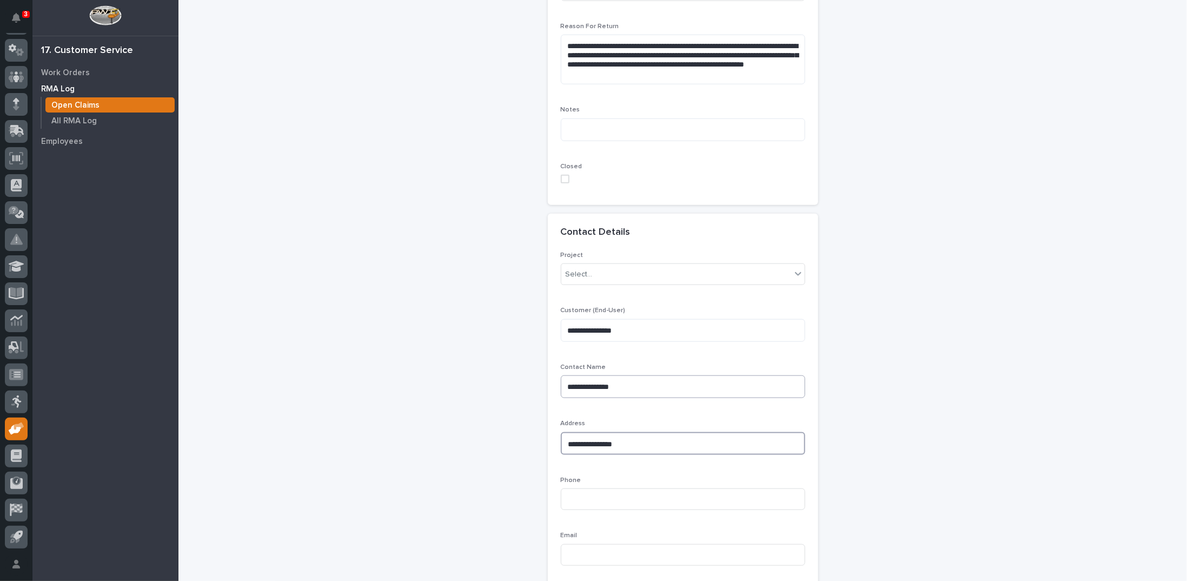
type textarea "**********"
type input "717-629-3290"
click at [625, 441] on textarea "**********" at bounding box center [683, 443] width 244 height 23
type textarea "**********"
click at [616, 547] on input at bounding box center [683, 555] width 244 height 22
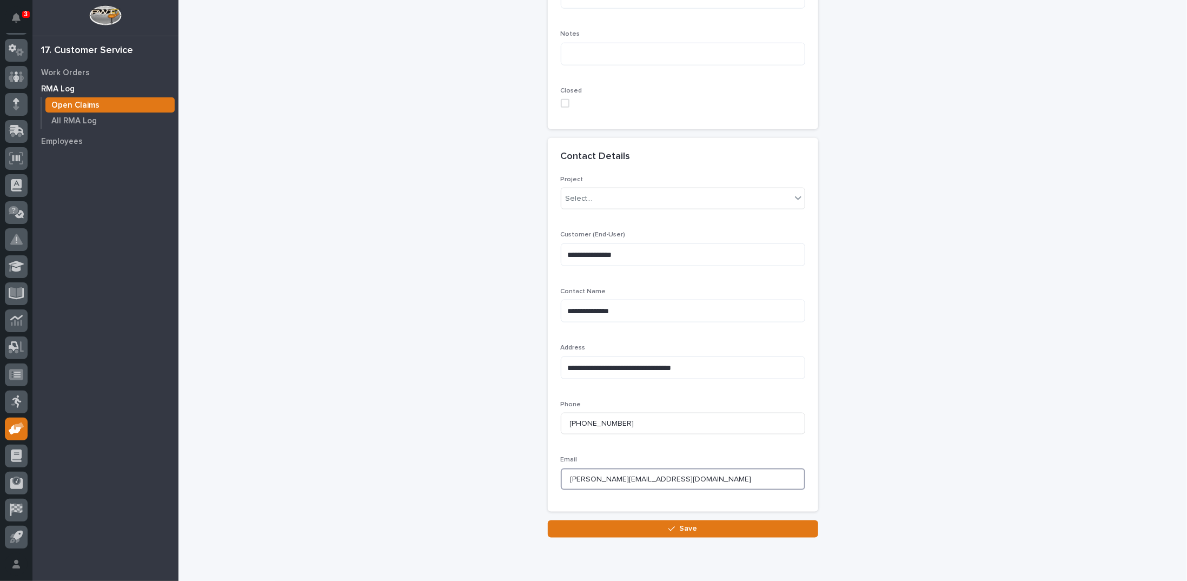
scroll to position [762, 0]
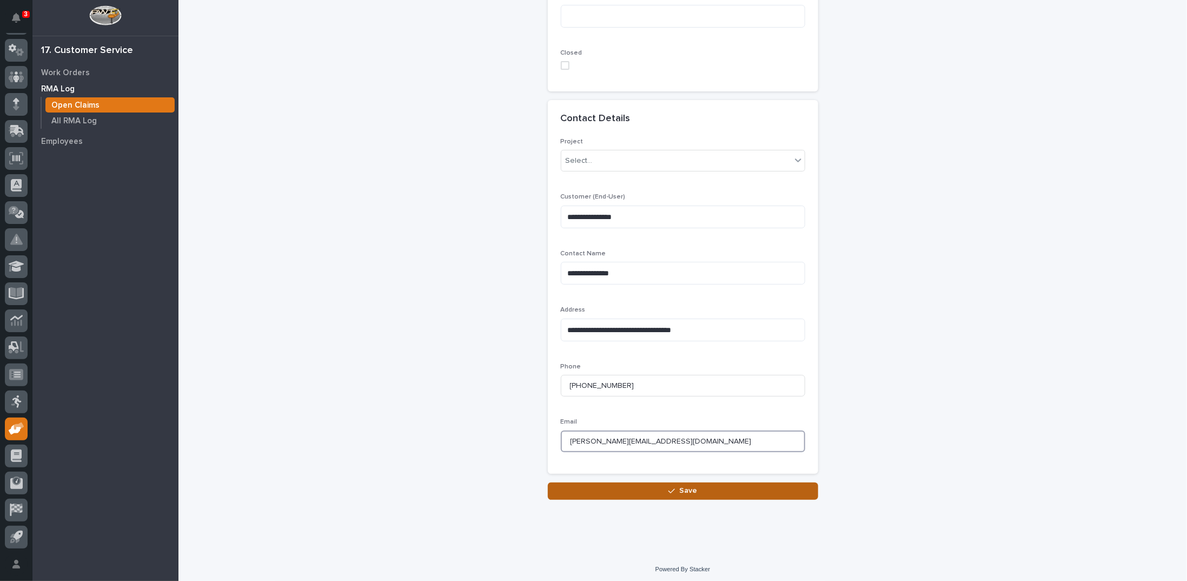
type input "steves@shedsunlimited.net"
click at [681, 488] on span "Save" at bounding box center [688, 490] width 18 height 10
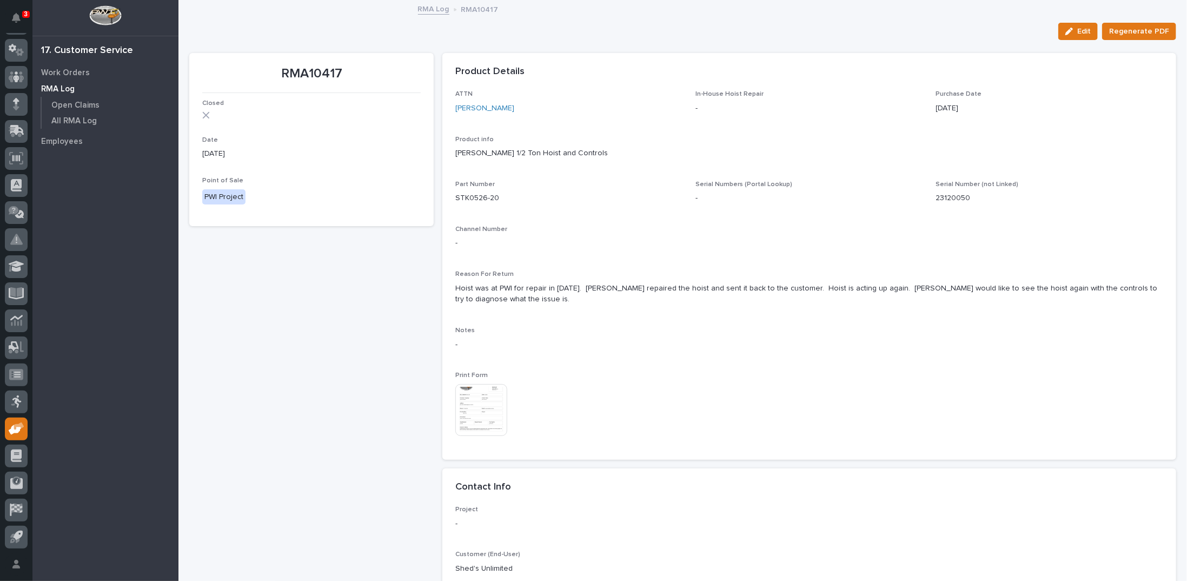
click at [492, 405] on img at bounding box center [481, 410] width 52 height 52
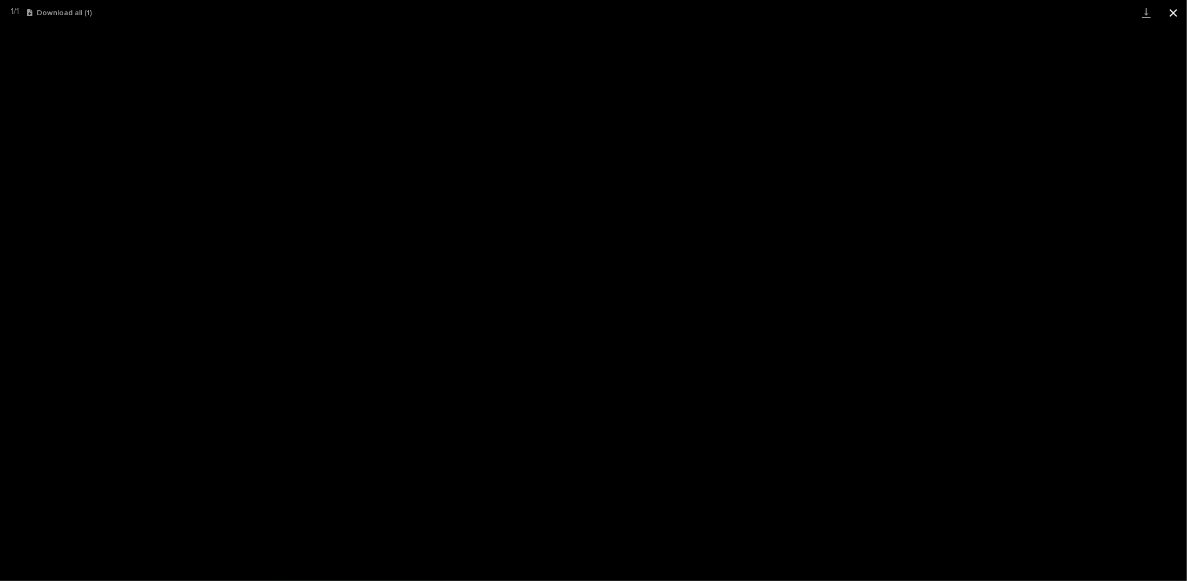
click at [1172, 13] on button "Close gallery" at bounding box center [1173, 12] width 27 height 25
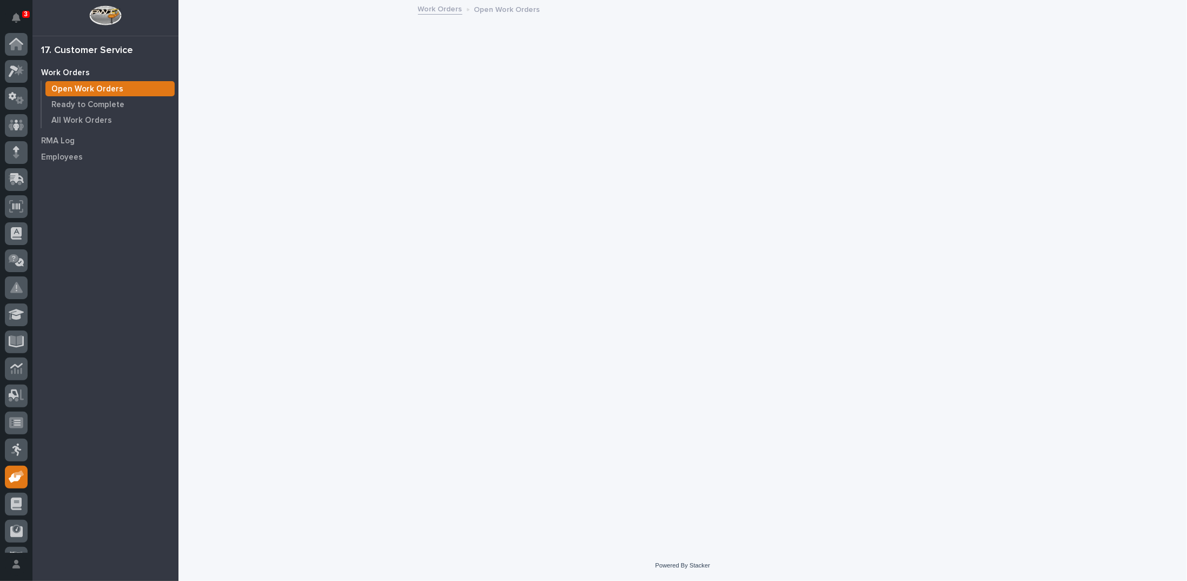
scroll to position [48, 0]
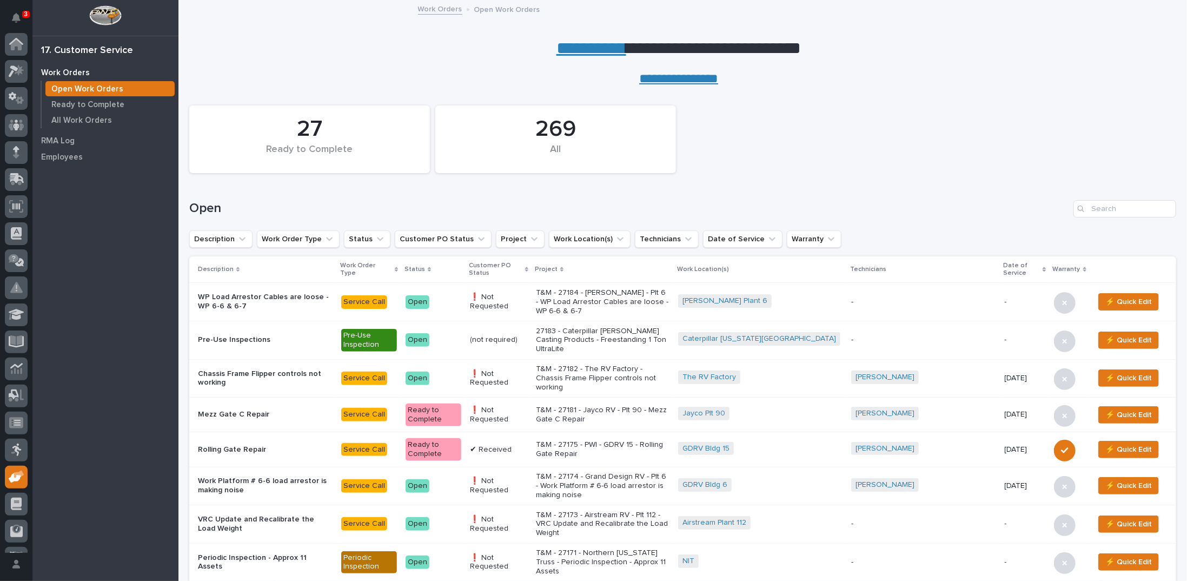
scroll to position [48, 0]
click at [1118, 202] on input "Search" at bounding box center [1124, 208] width 103 height 17
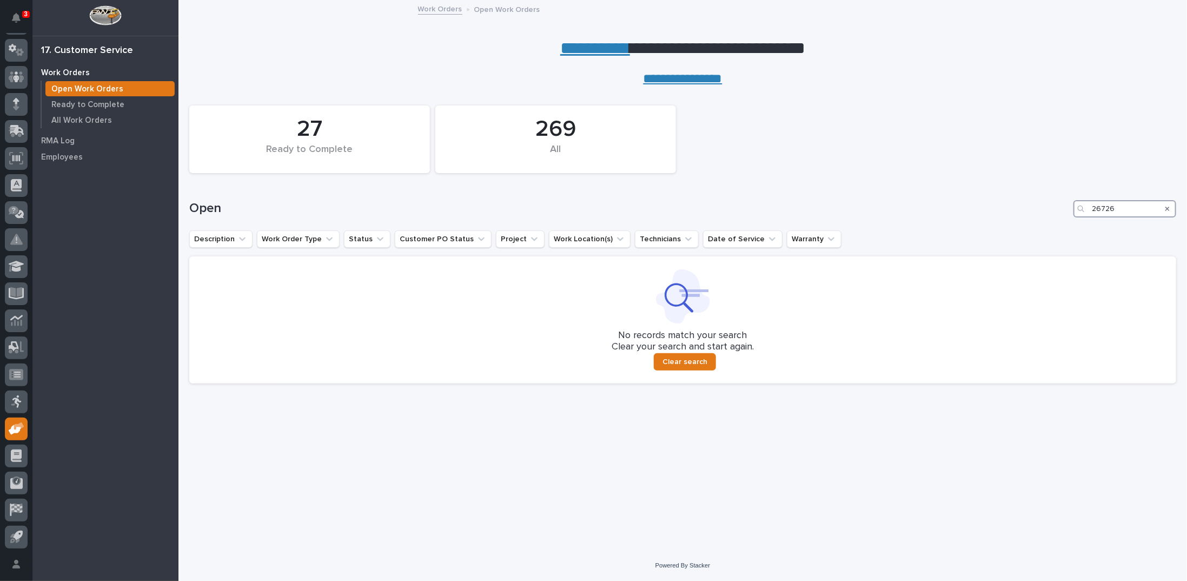
type input "26726"
click at [1167, 207] on icon "Search" at bounding box center [1167, 208] width 4 height 6
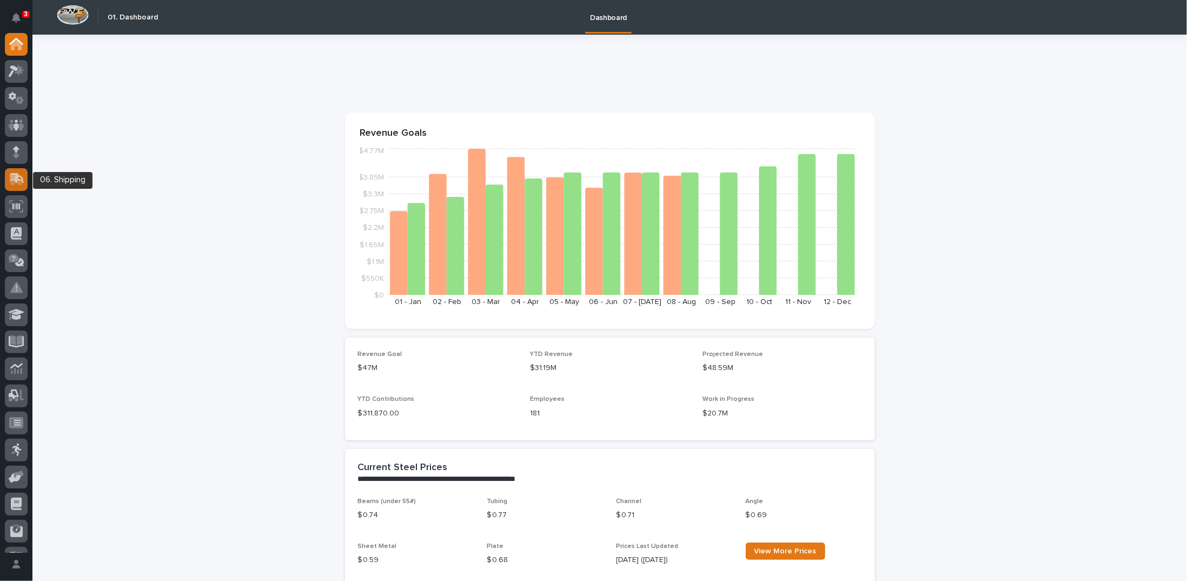
click at [12, 177] on icon at bounding box center [15, 180] width 13 height 10
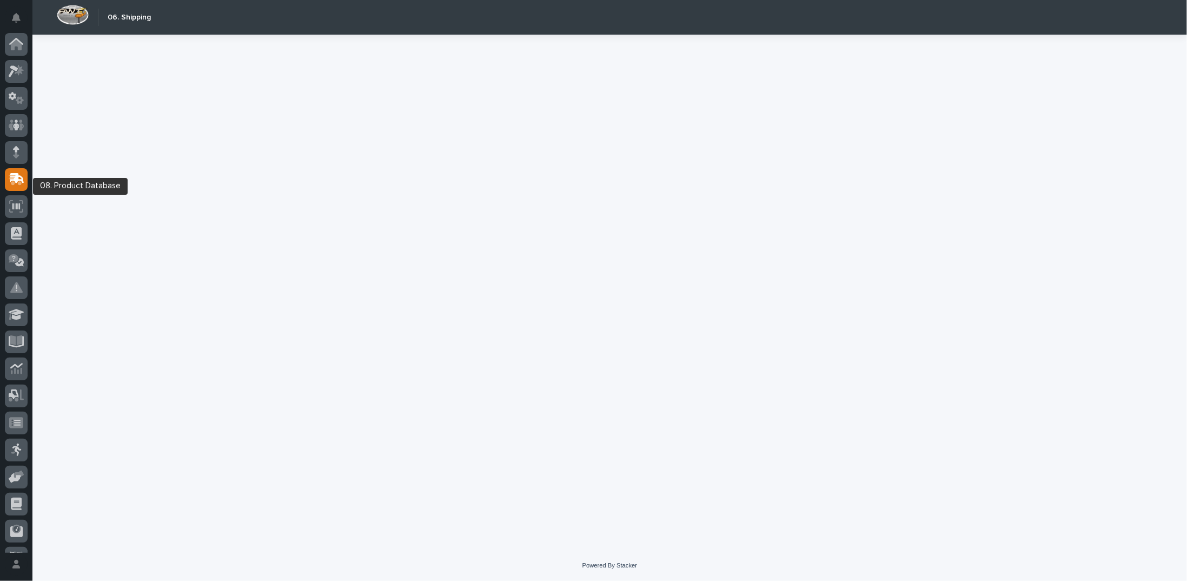
scroll to position [48, 0]
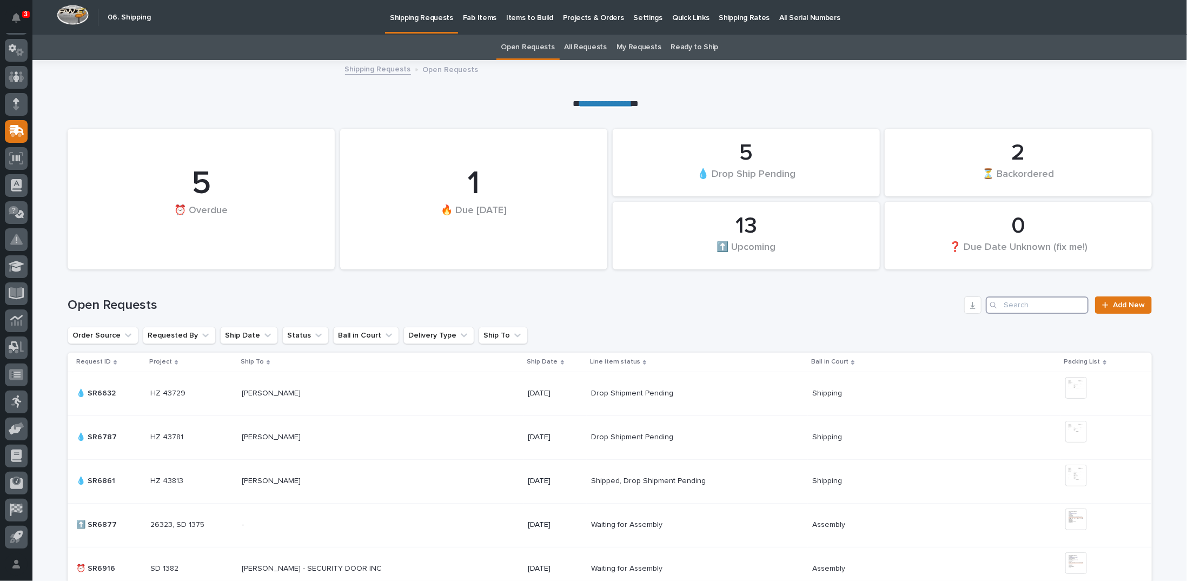
click at [1021, 309] on input "Search" at bounding box center [1037, 304] width 103 height 17
paste input "1Z831R2E0391618206"
type input "1Z831R2E0391618206"
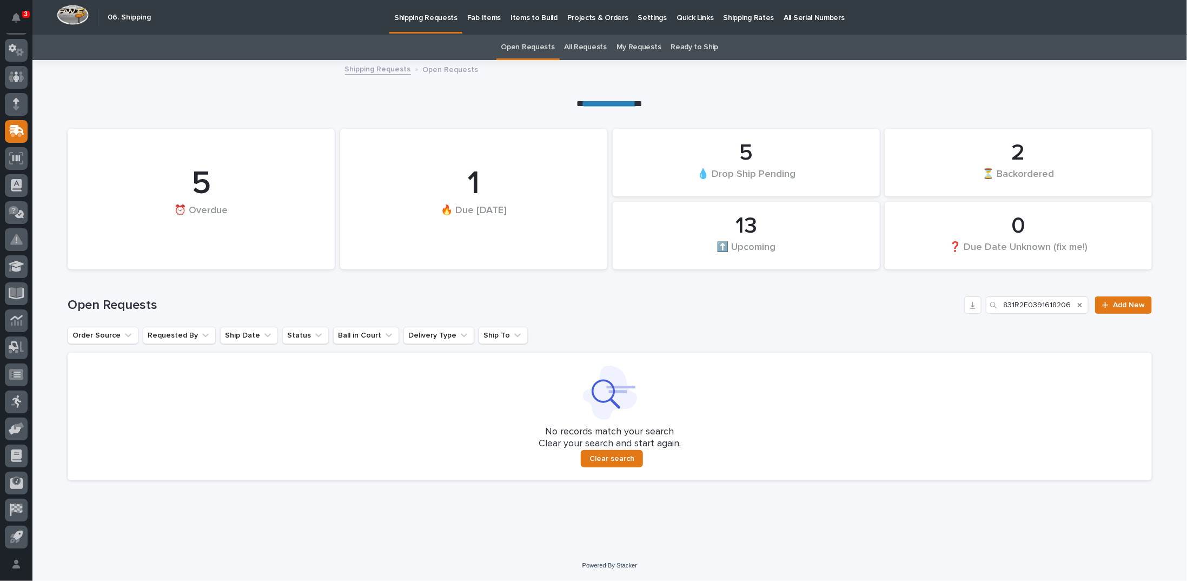
click at [587, 43] on link "All Requests" at bounding box center [585, 47] width 42 height 25
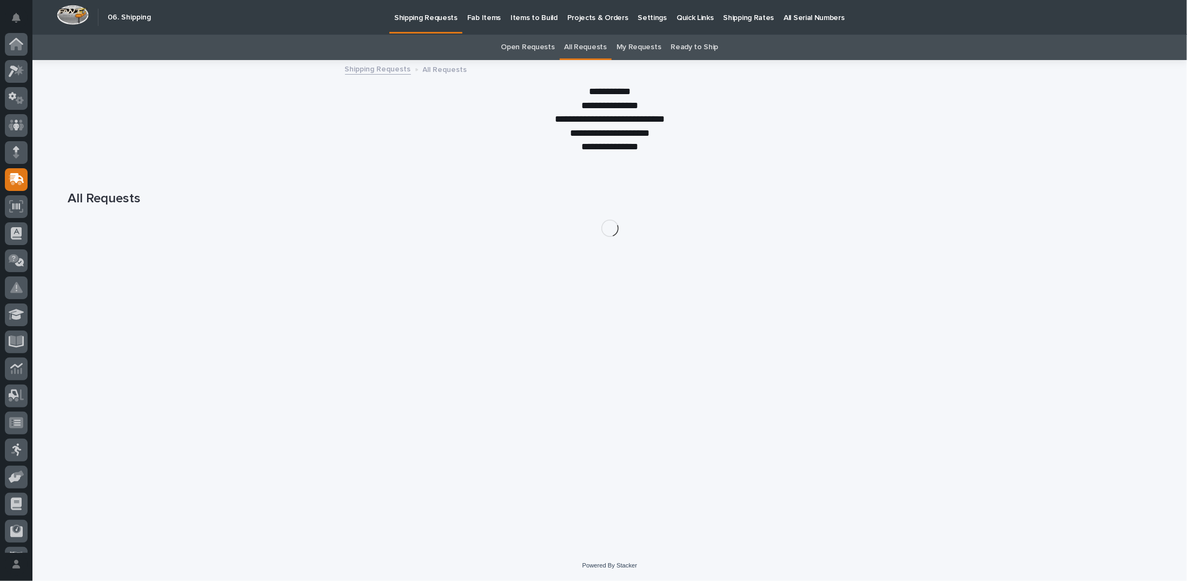
scroll to position [48, 0]
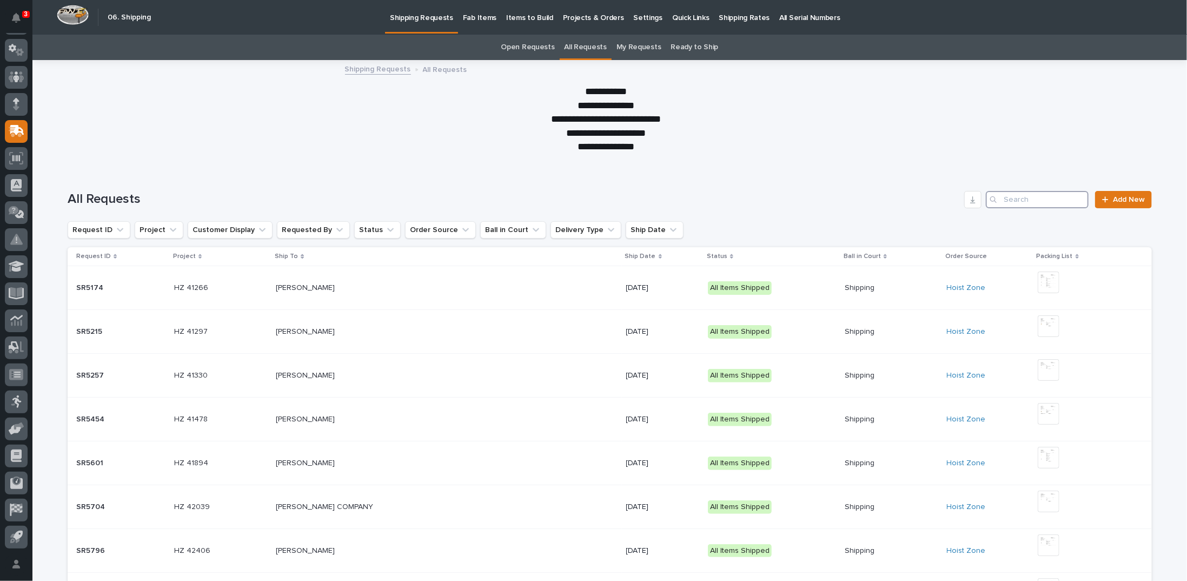
click at [1013, 199] on input "Search" at bounding box center [1037, 199] width 103 height 17
paste input "1Z831R2E0391618206"
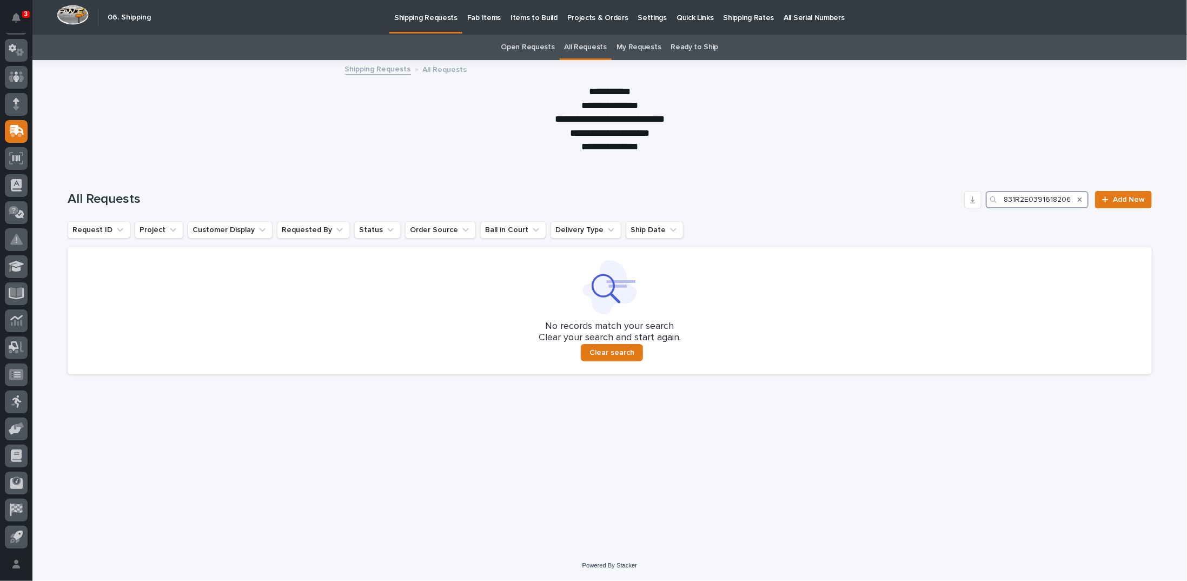
type input "1Z831R2E0391618206"
click at [1081, 199] on icon "Search" at bounding box center [1079, 199] width 4 height 4
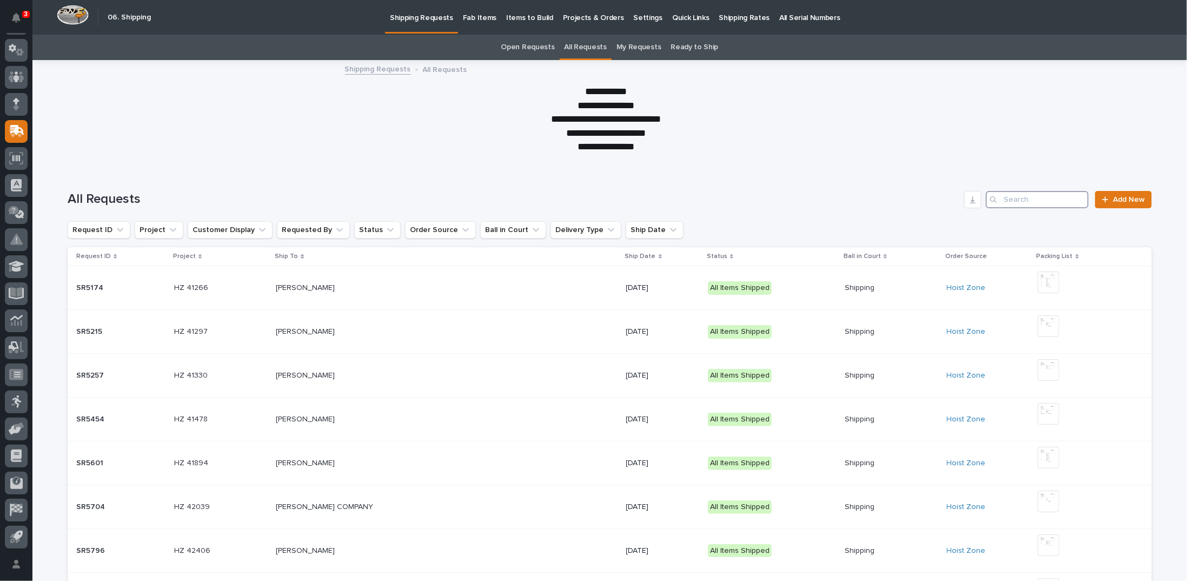
click at [1049, 199] on input "Search" at bounding box center [1037, 199] width 103 height 17
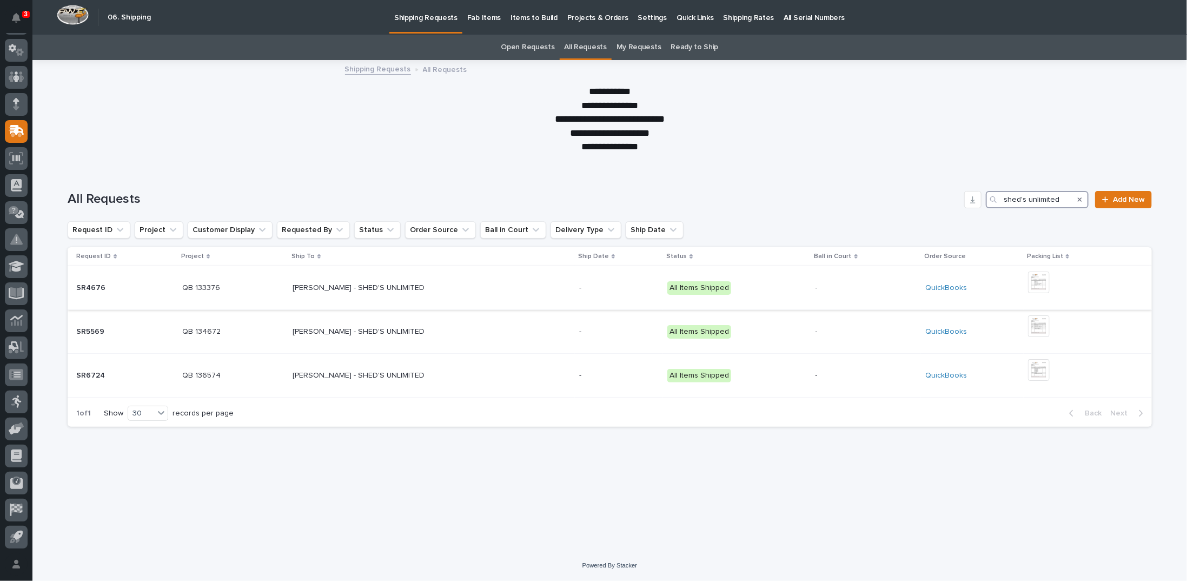
type input "shed's unlimited"
click at [342, 287] on p "[PERSON_NAME] - SHED'S UNLIMITED" at bounding box center [359, 286] width 134 height 11
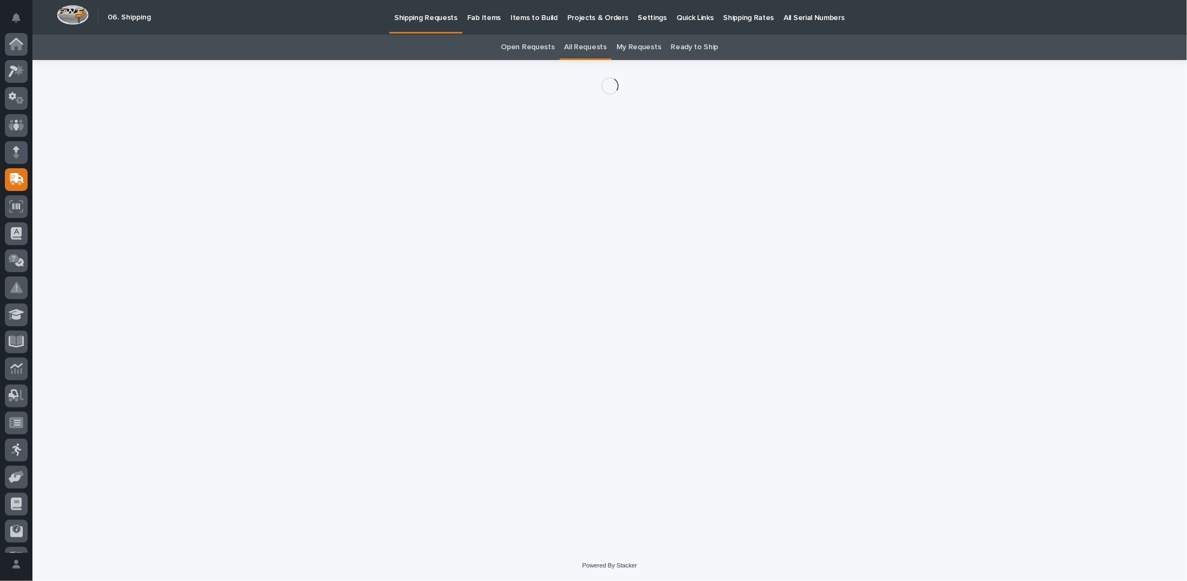
scroll to position [48, 0]
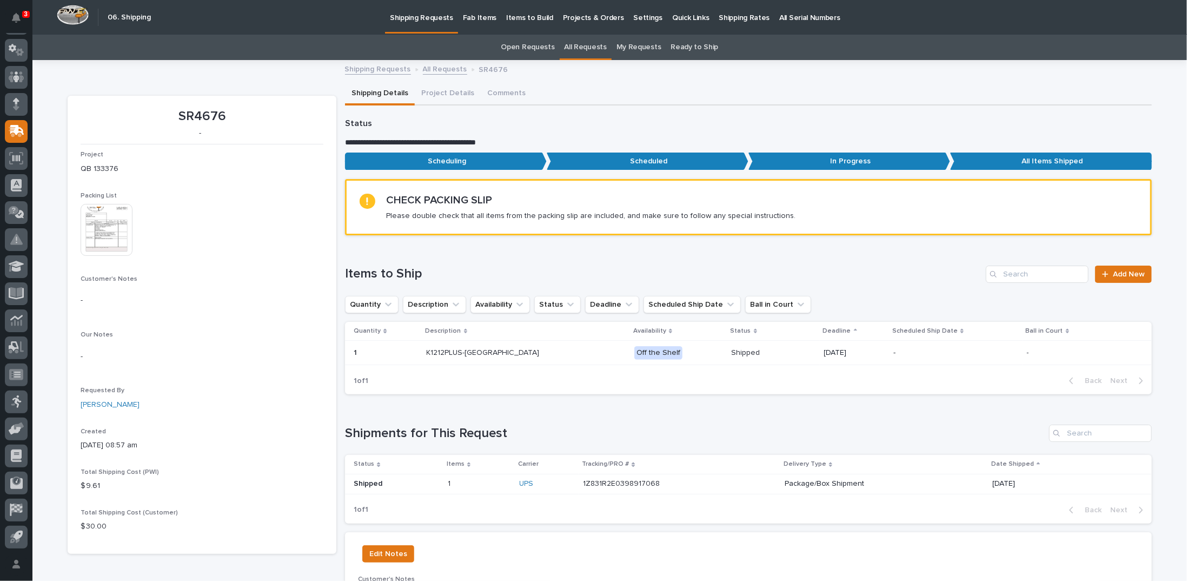
click at [425, 71] on link "All Requests" at bounding box center [445, 68] width 44 height 12
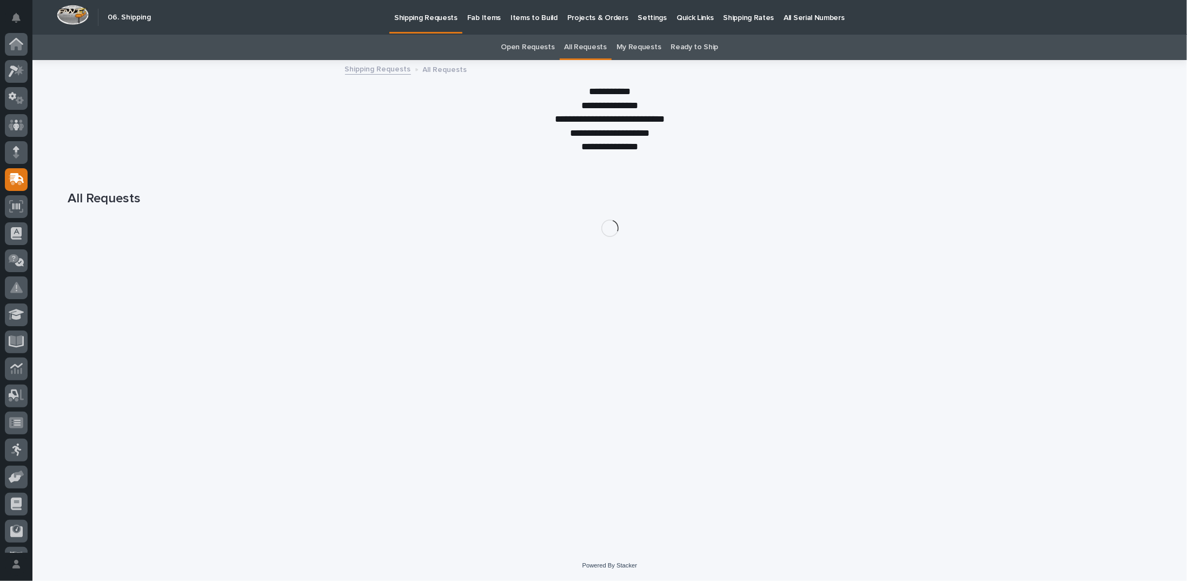
scroll to position [48, 0]
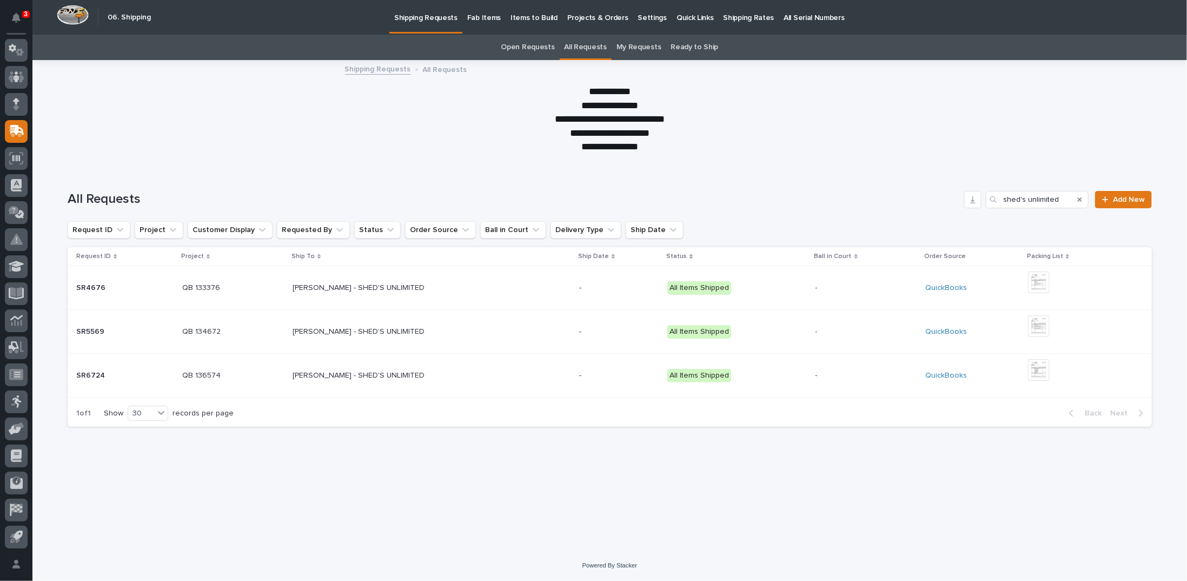
click at [360, 331] on p "[PERSON_NAME] - SHED'S UNLIMITED" at bounding box center [359, 330] width 134 height 11
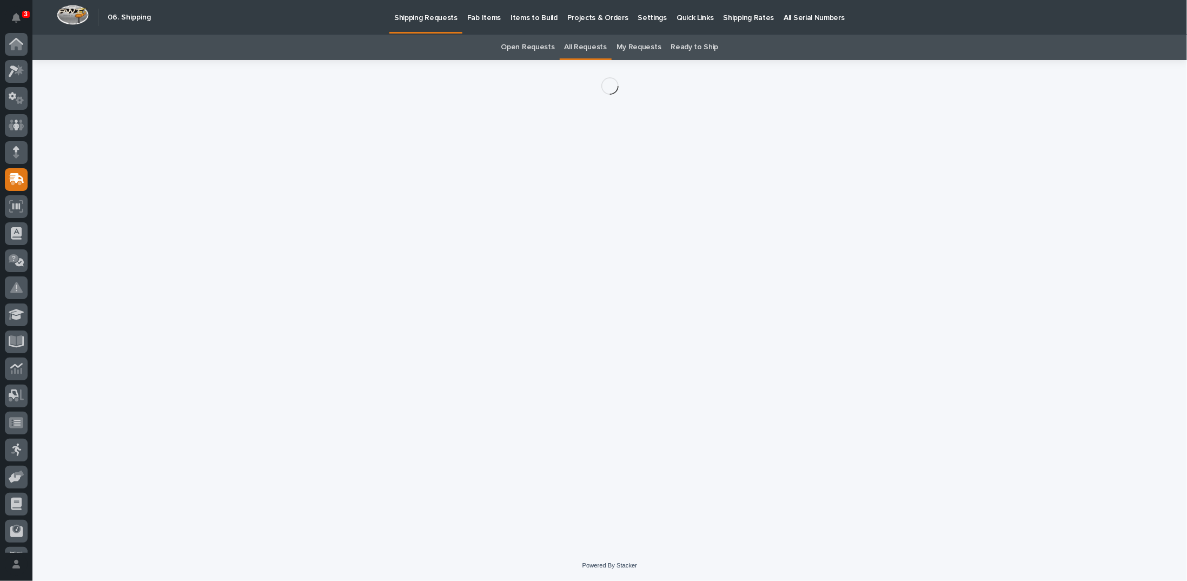
scroll to position [48, 0]
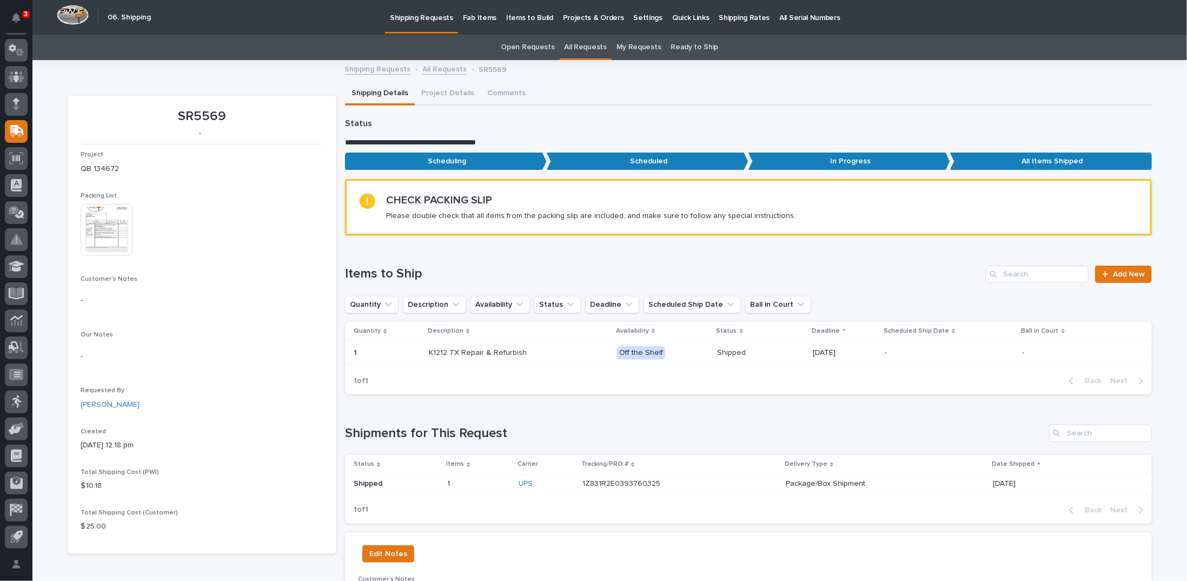
click at [430, 71] on link "All Requests" at bounding box center [445, 68] width 44 height 12
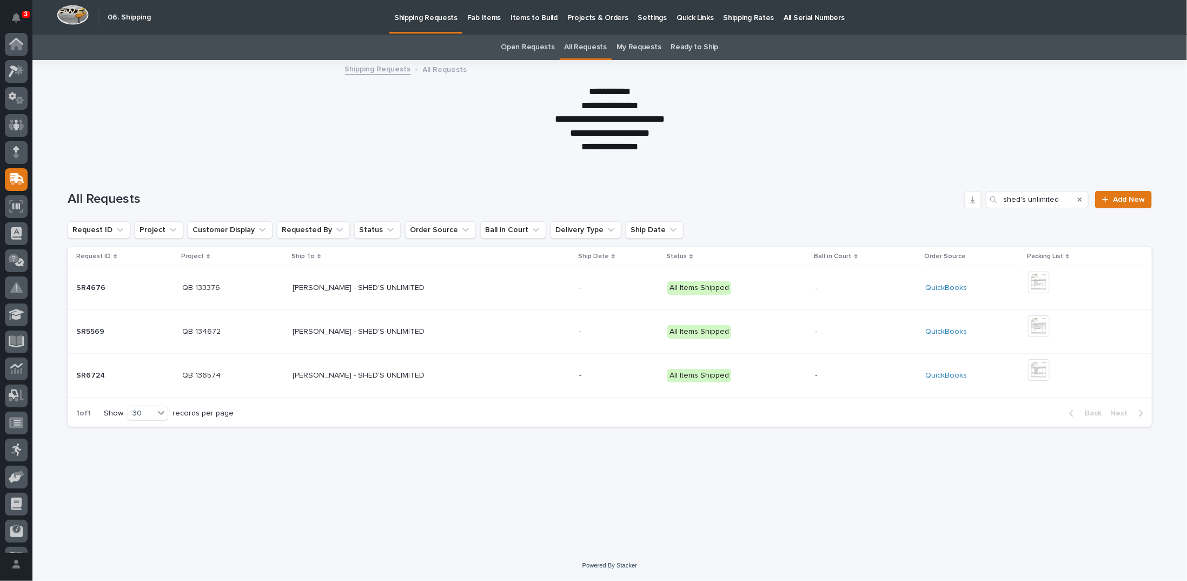
scroll to position [48, 0]
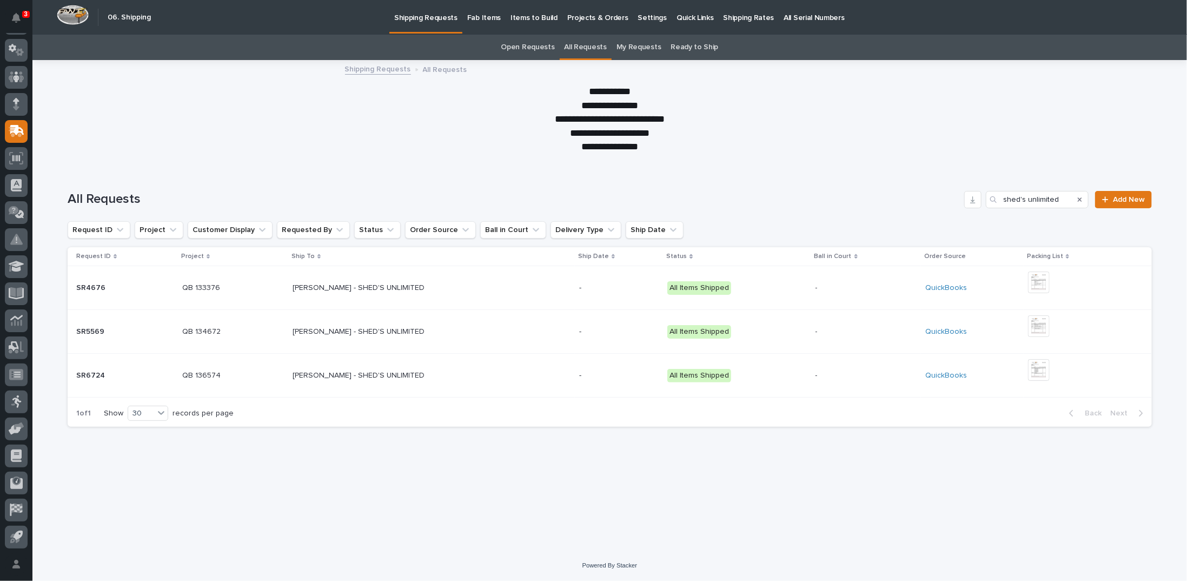
click at [384, 374] on p "[PERSON_NAME] - SHED'S UNLIMITED" at bounding box center [359, 374] width 134 height 11
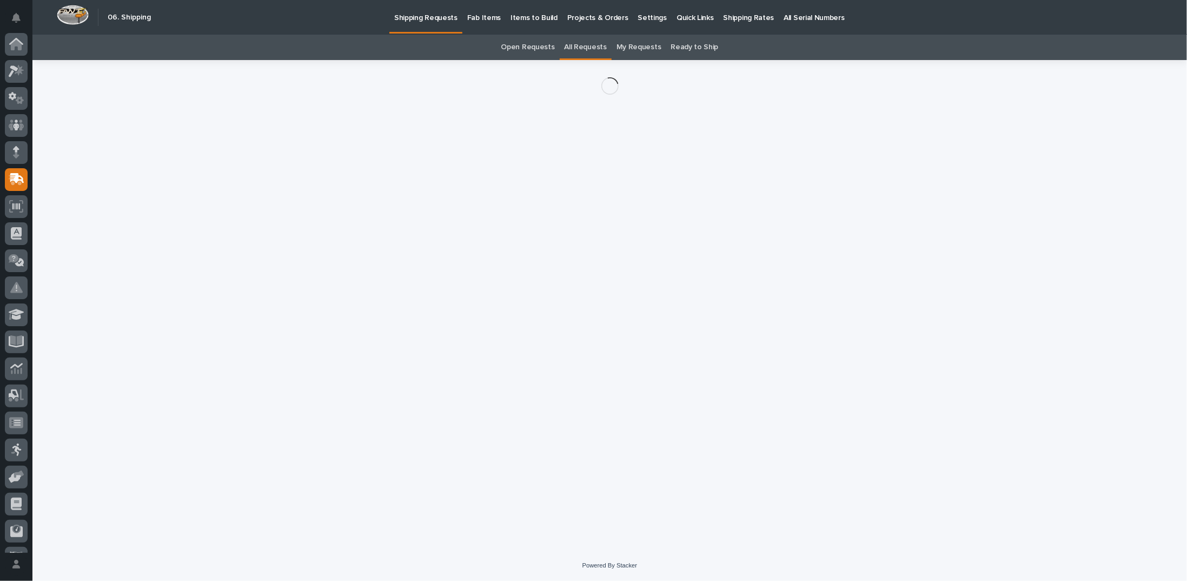
scroll to position [48, 0]
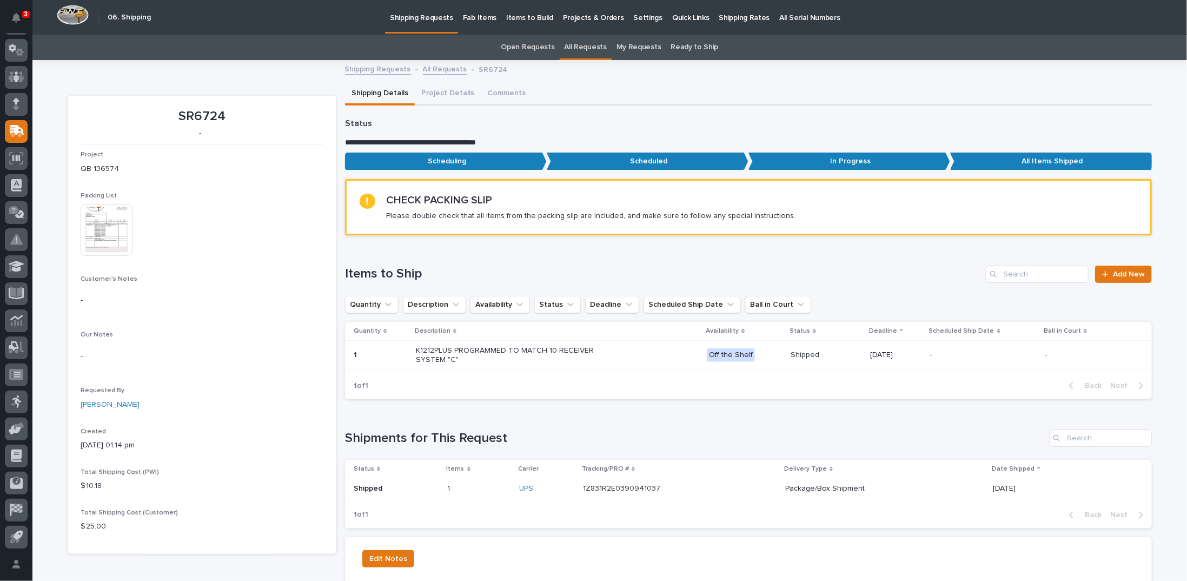
click at [423, 62] on link "All Requests" at bounding box center [445, 68] width 44 height 12
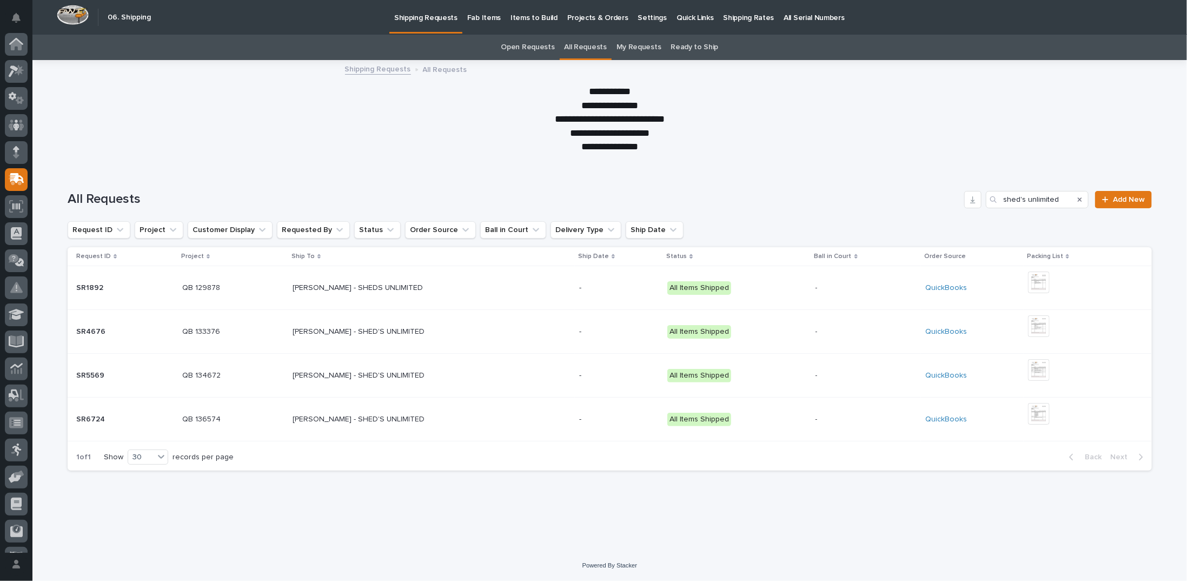
click at [427, 68] on p "All Requests" at bounding box center [445, 69] width 44 height 12
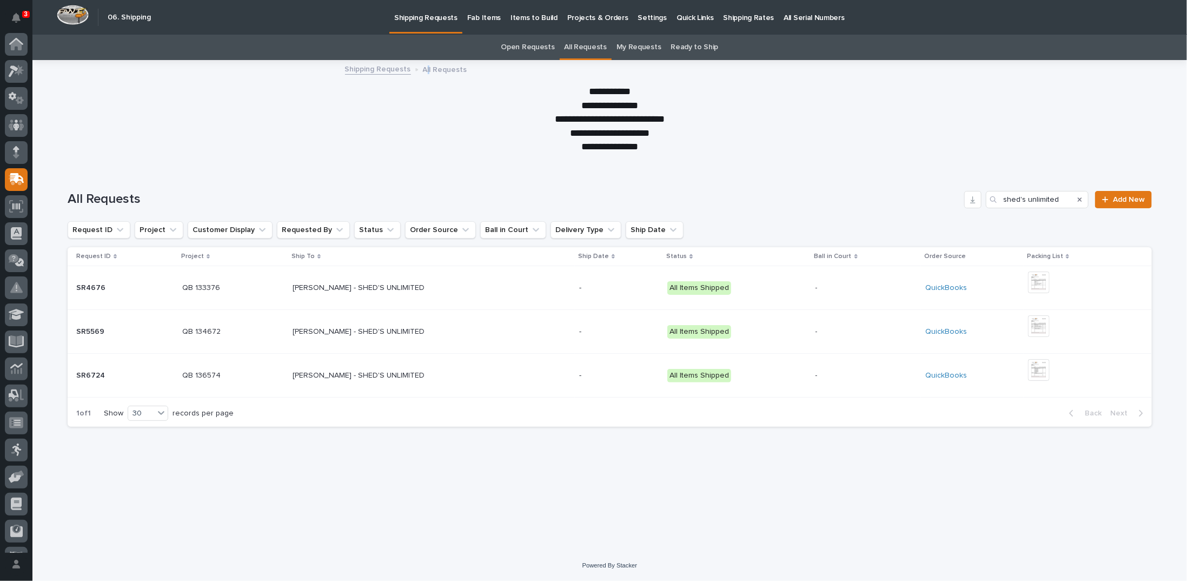
scroll to position [48, 0]
